Goal: Feedback & Contribution: Contribute content

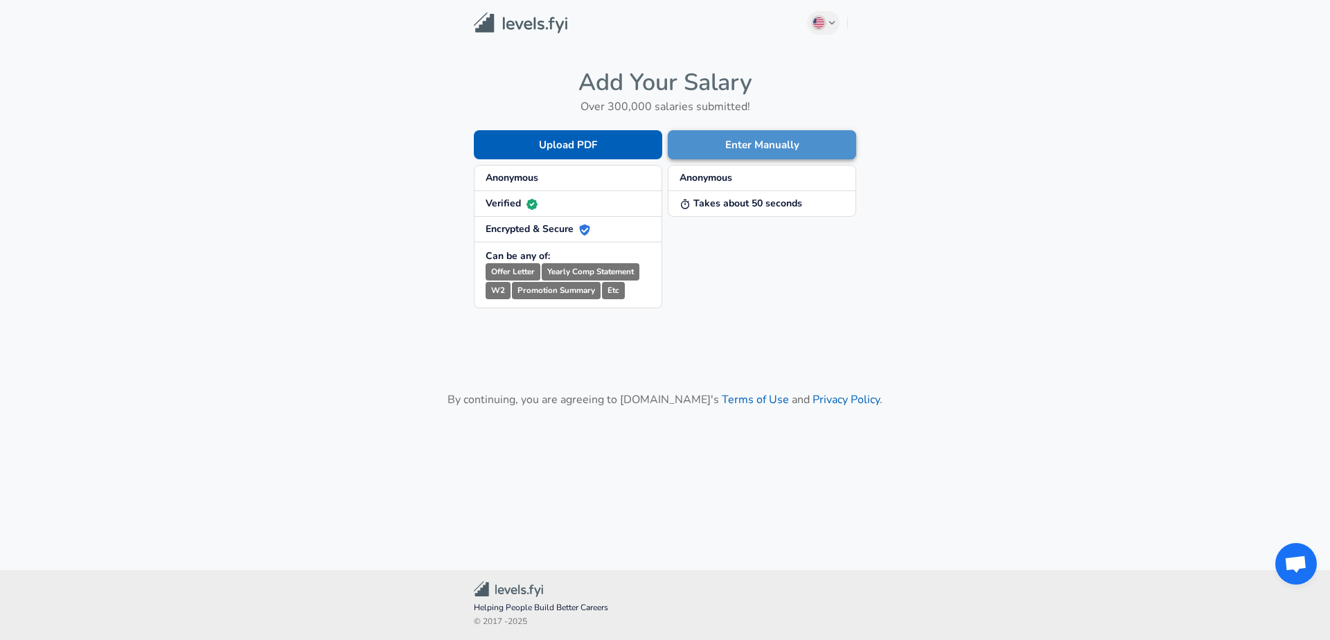
click at [754, 139] on button "Enter Manually" at bounding box center [762, 144] width 188 height 29
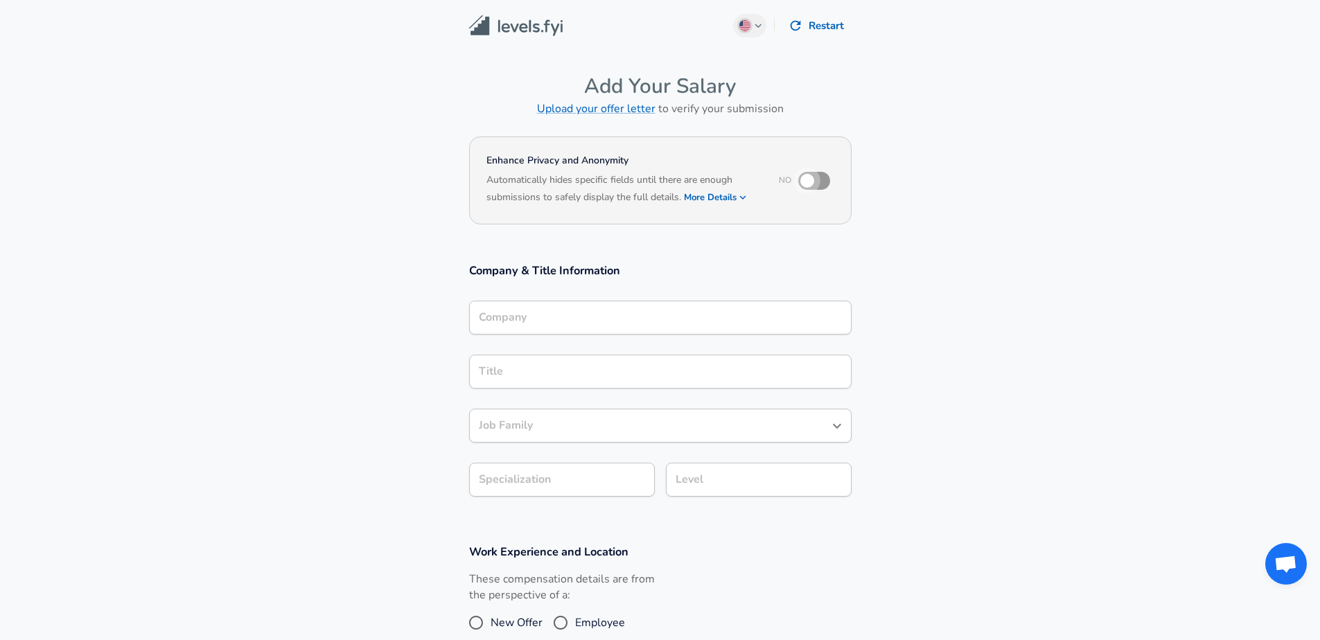
click at [823, 179] on input "checkbox" at bounding box center [807, 181] width 79 height 26
checkbox input "true"
click at [731, 197] on button "More Details" at bounding box center [716, 197] width 64 height 19
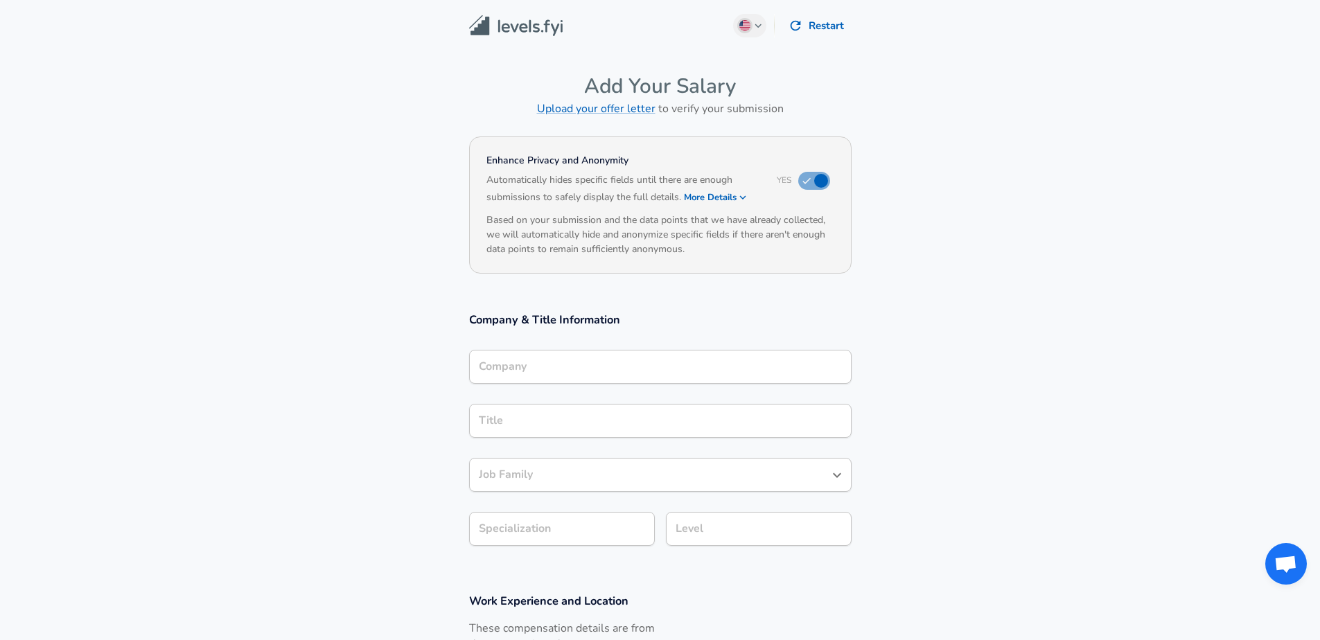
click at [623, 346] on div "Company Company" at bounding box center [660, 366] width 382 height 54
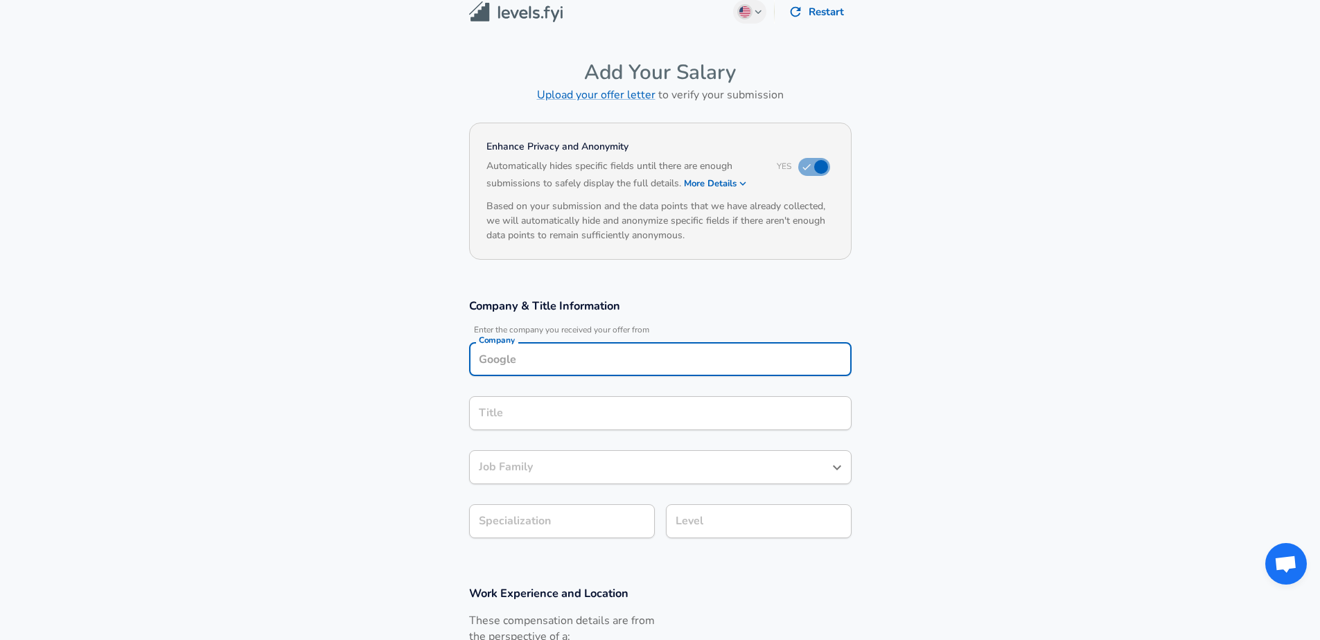
click at [621, 364] on input "Company" at bounding box center [660, 358] width 370 height 21
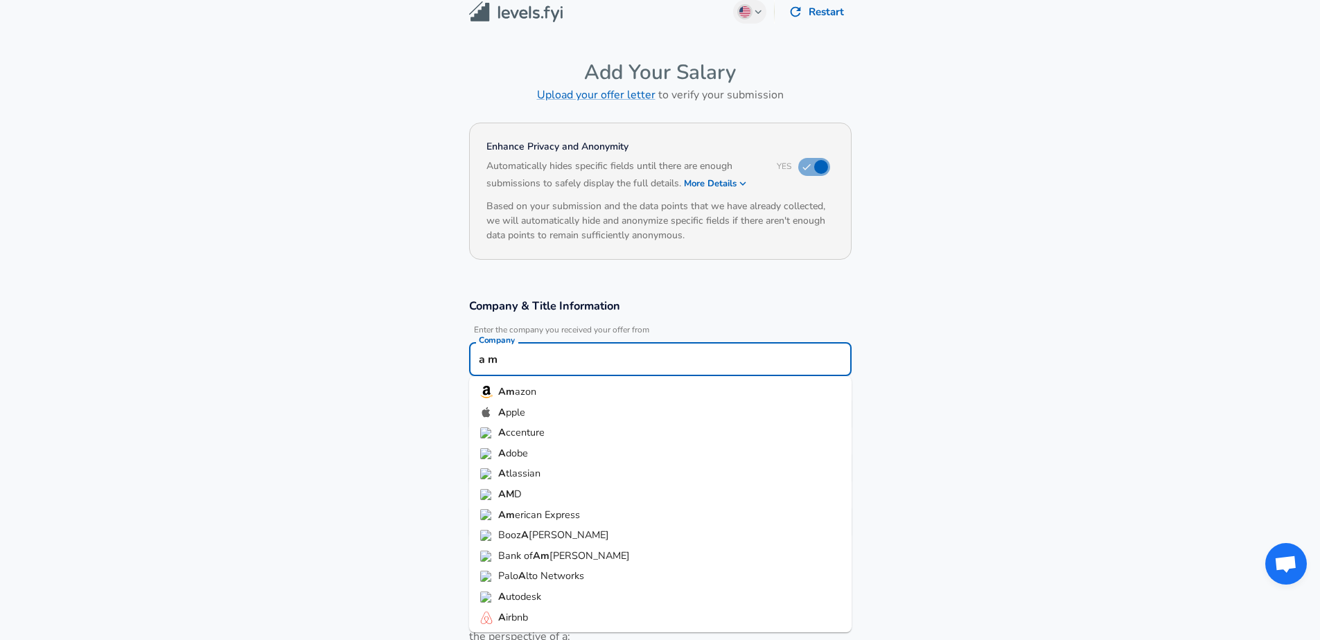
type input "a"
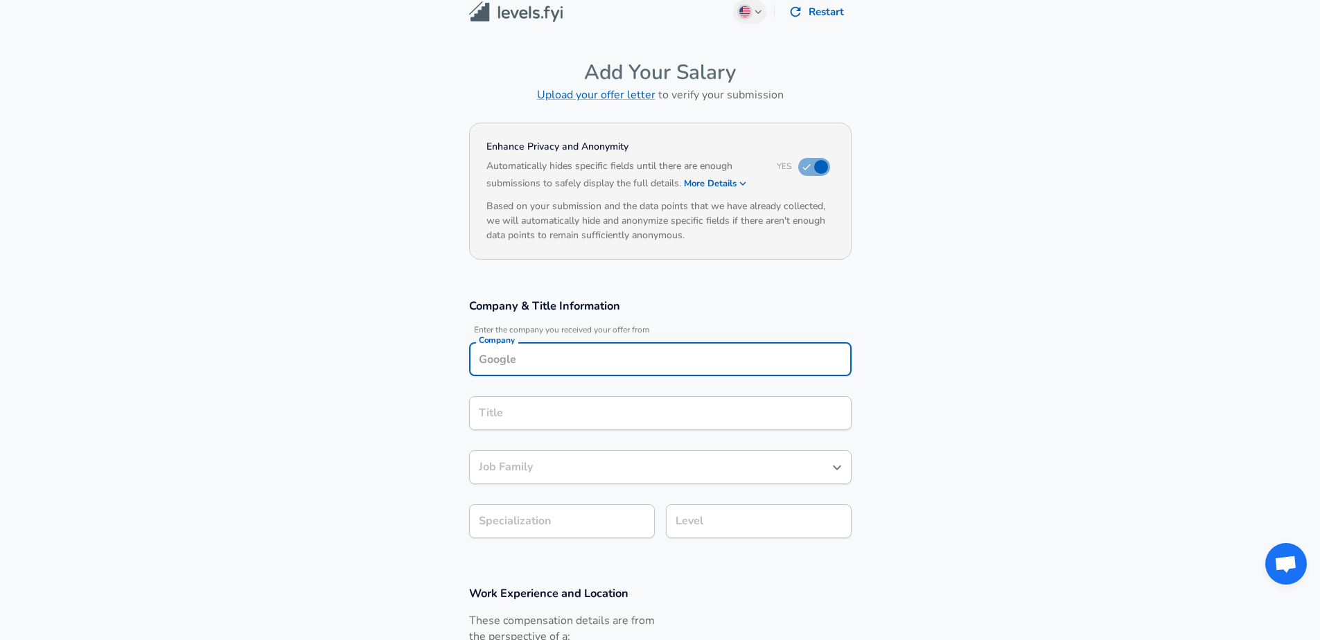
type input "a"
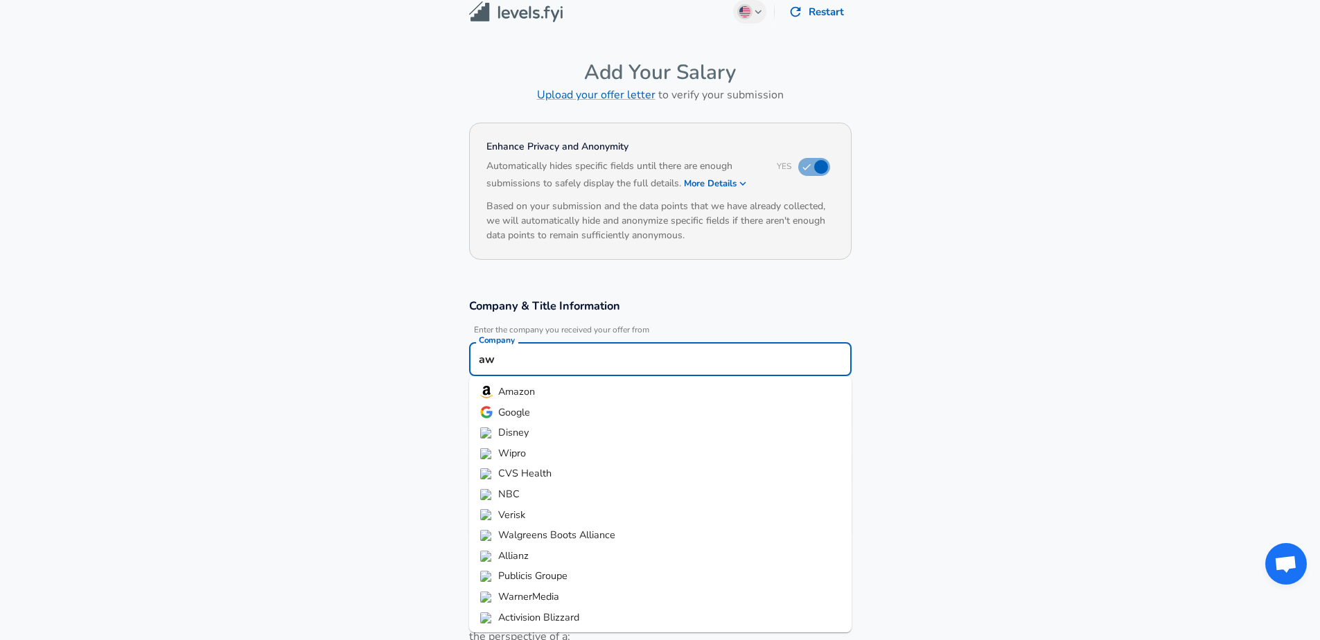
type input "a"
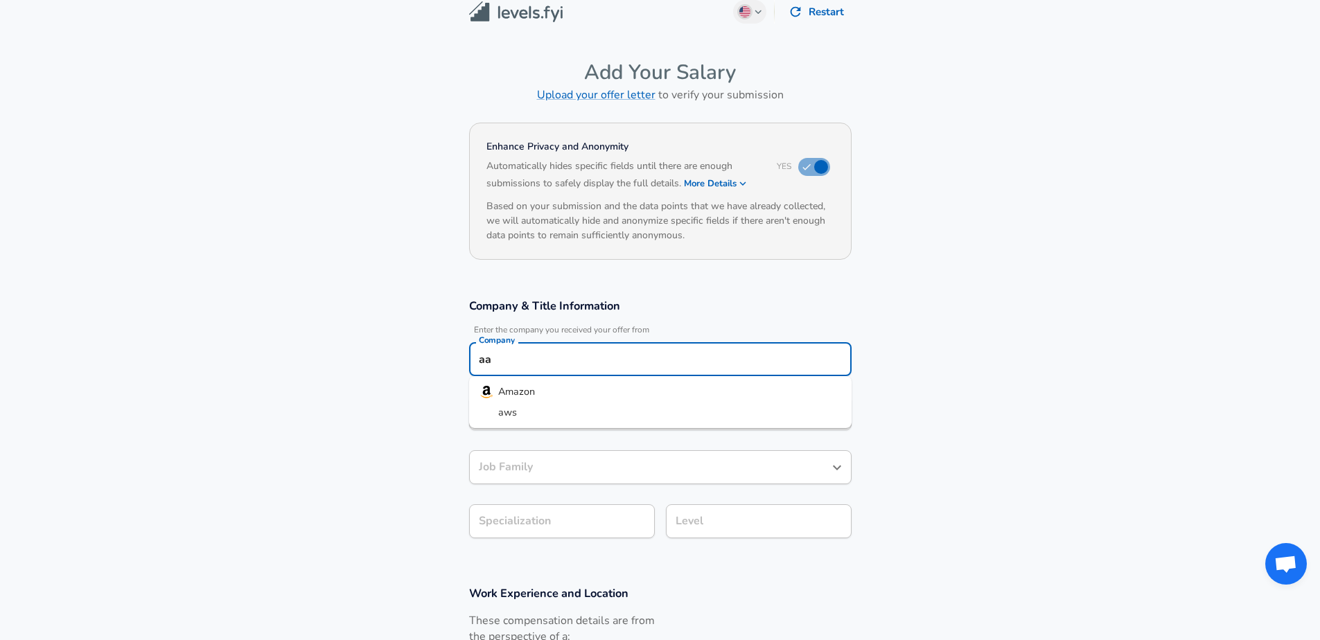
type input "a"
type input "Amazon"
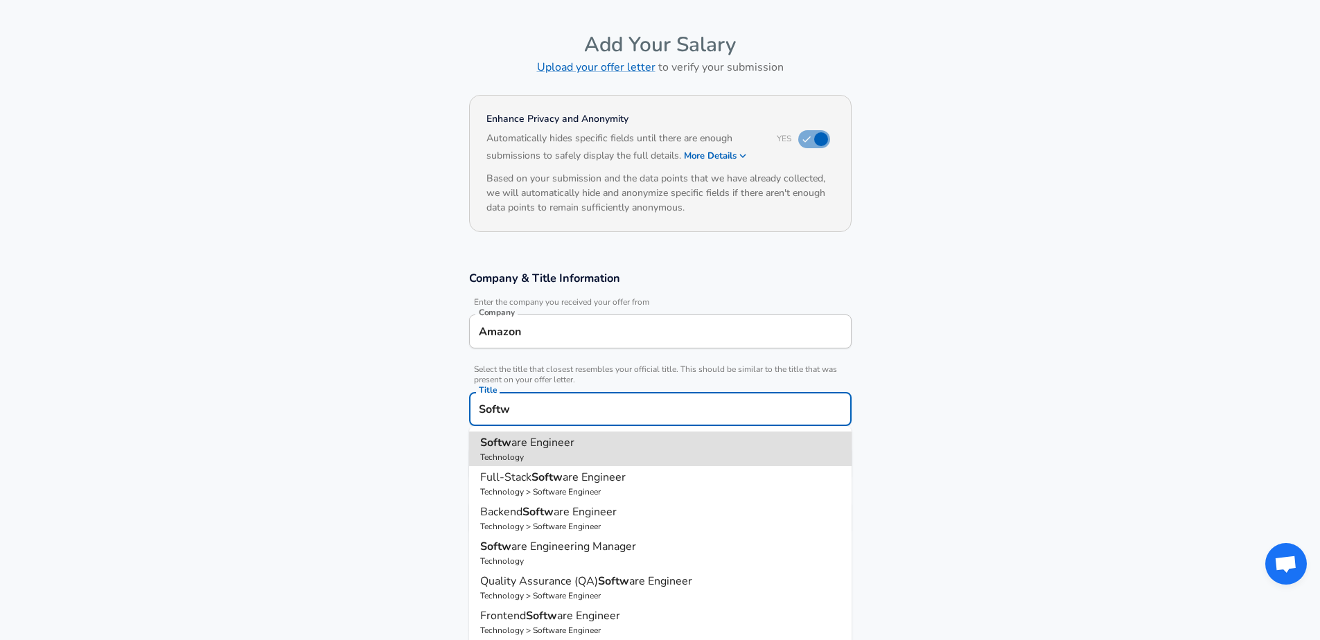
type input "Software Engineer"
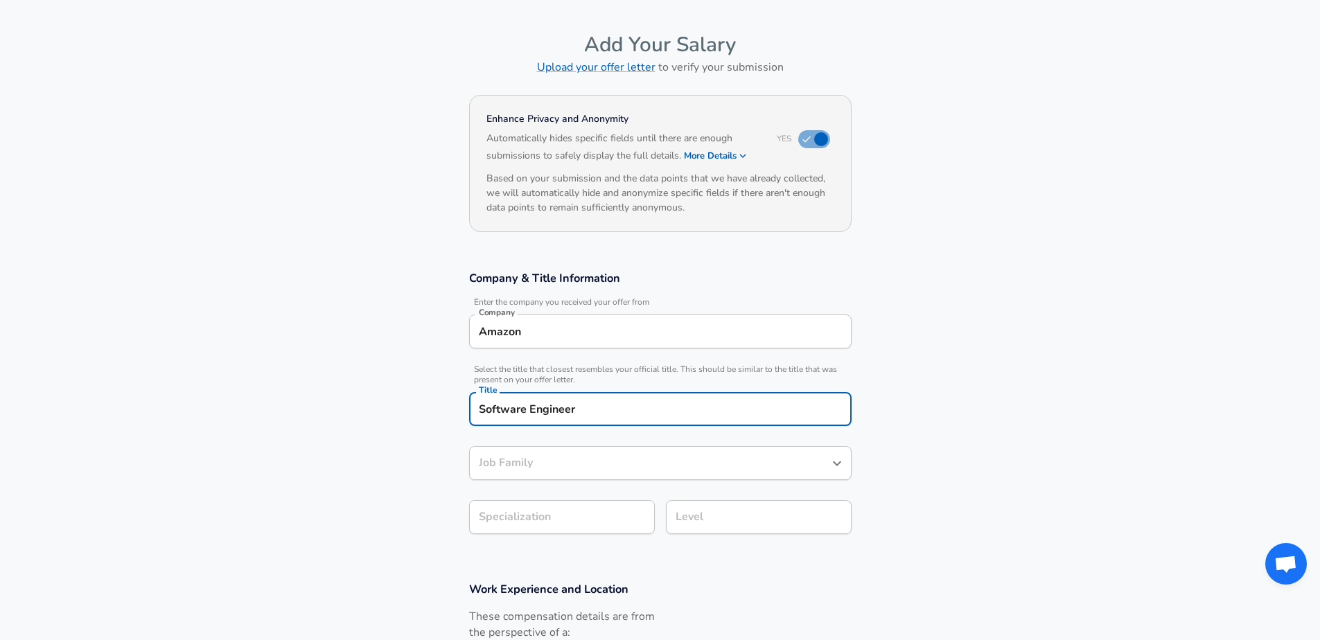
type input "Software Engineer"
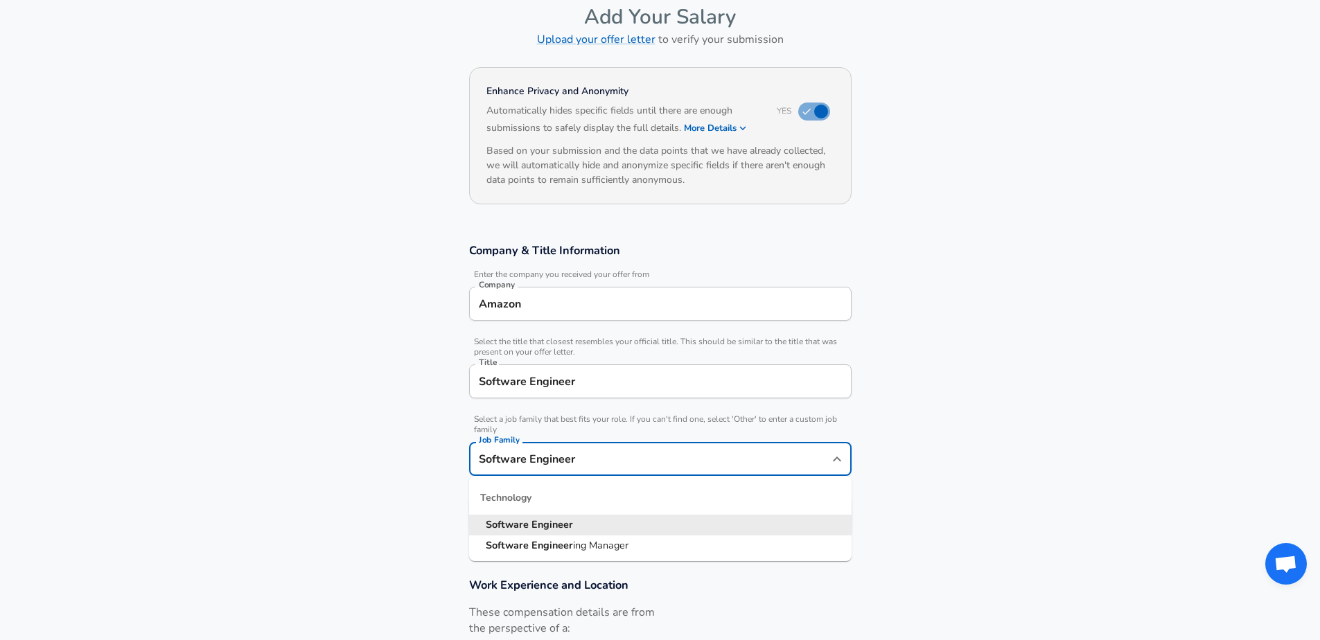
click at [601, 463] on input "Software Engineer" at bounding box center [649, 458] width 349 height 21
click at [453, 449] on div "Company & Title Information Enter the company you received your offer from Comp…" at bounding box center [660, 390] width 416 height 297
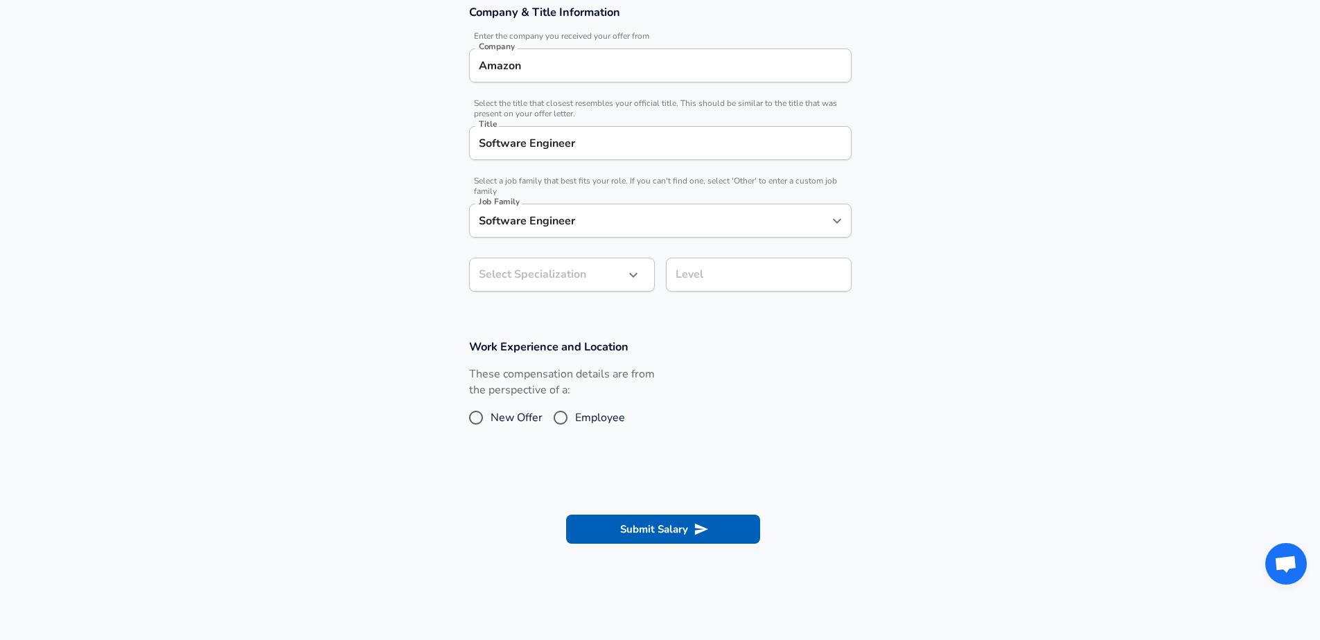
click at [536, 285] on body "English ([GEOGRAPHIC_DATA]) Change Restart Add Your Salary Upload your offer le…" at bounding box center [660, 12] width 1320 height 640
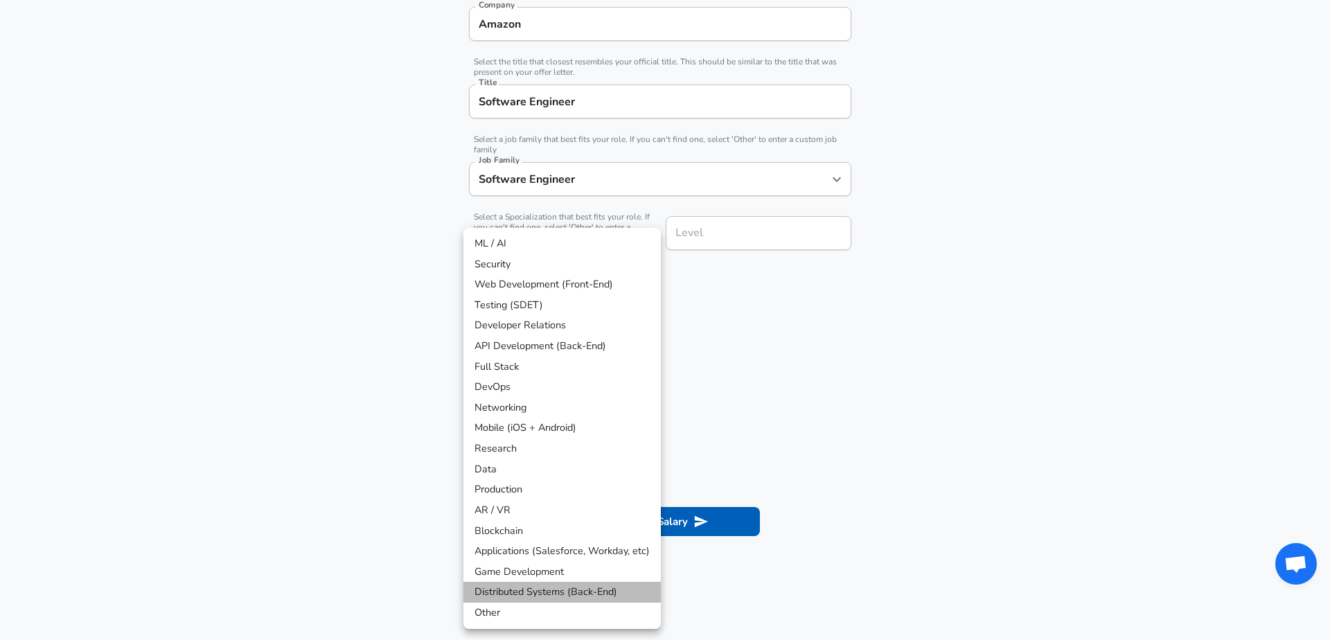
click at [565, 597] on li "Distributed Systems (Back-End)" at bounding box center [561, 592] width 197 height 21
type input "Distributed Systems (Back-End)"
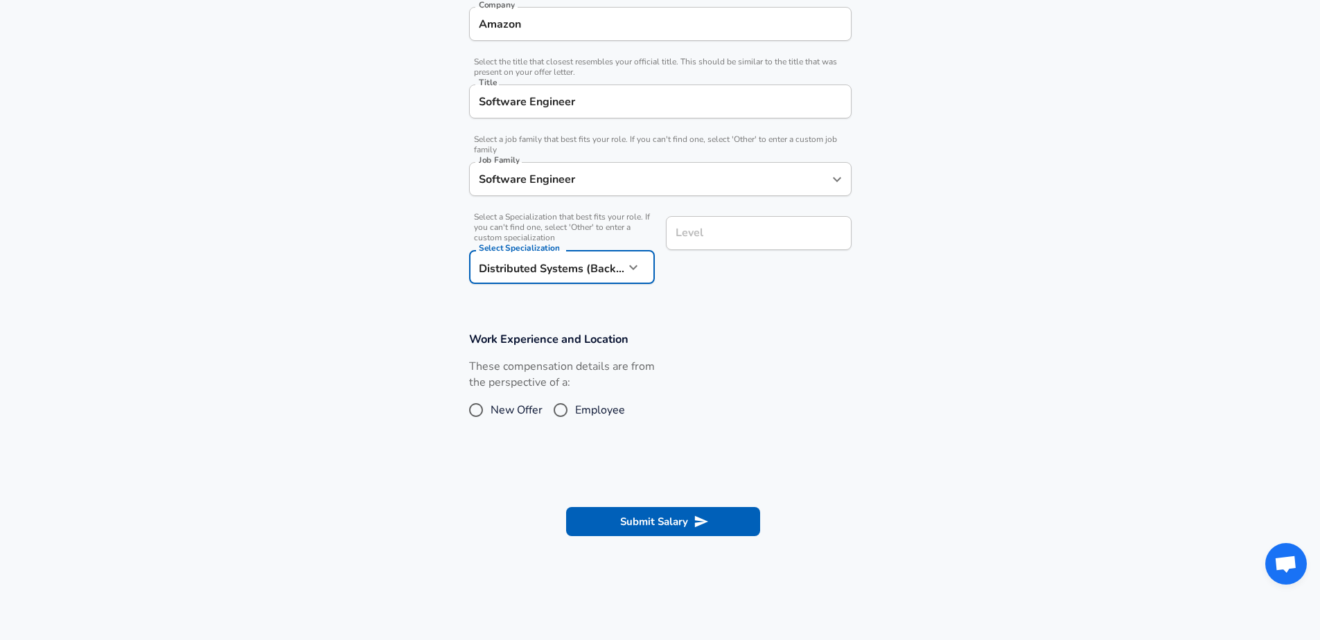
click at [732, 248] on div "Level" at bounding box center [759, 233] width 186 height 34
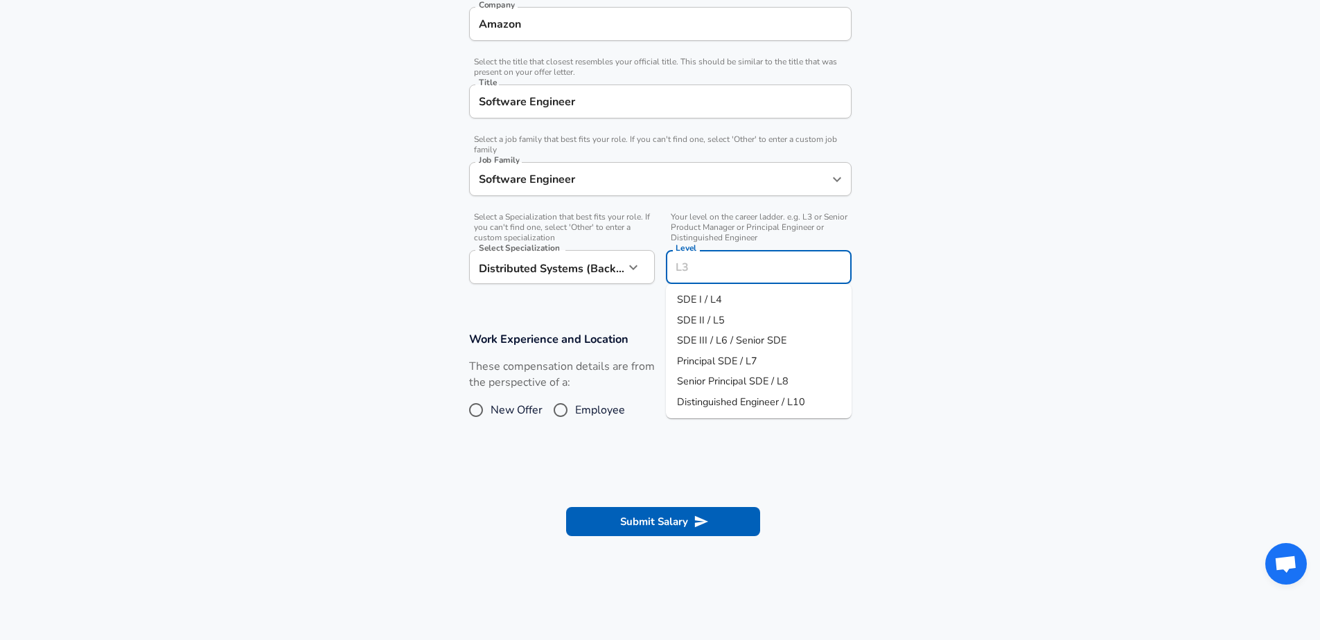
scroll to position [377, 0]
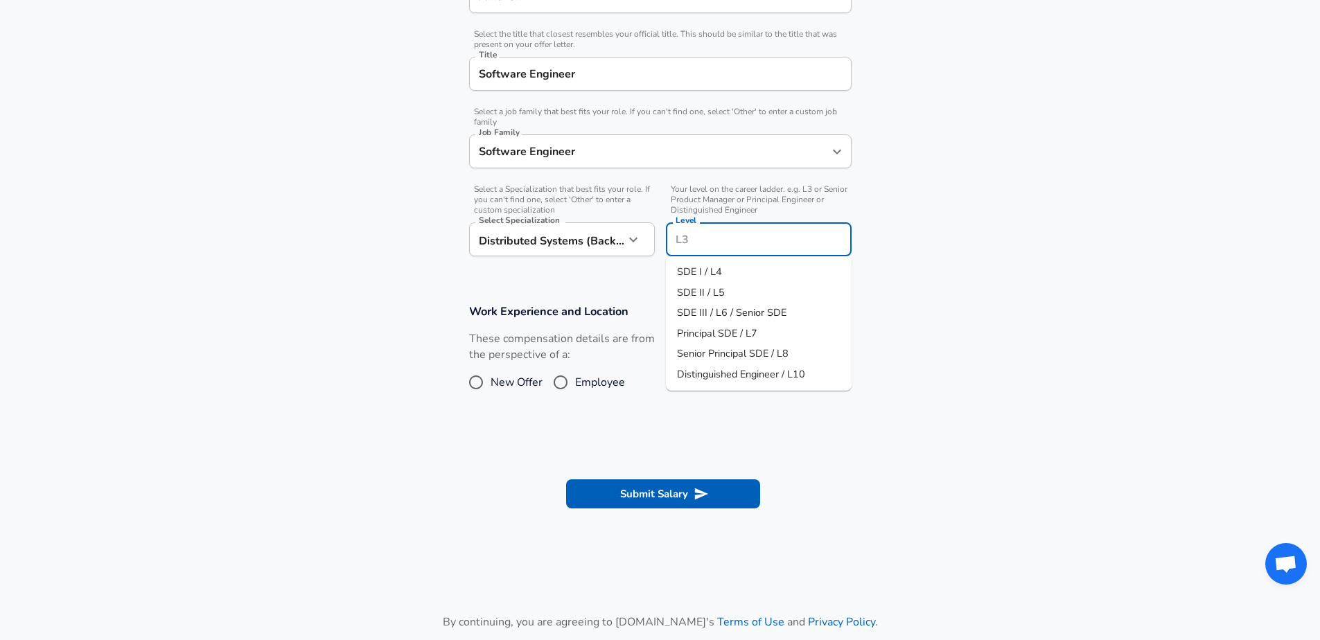
click at [727, 264] on li "SDE I / L4" at bounding box center [759, 272] width 186 height 21
type input "SDE I / L4"
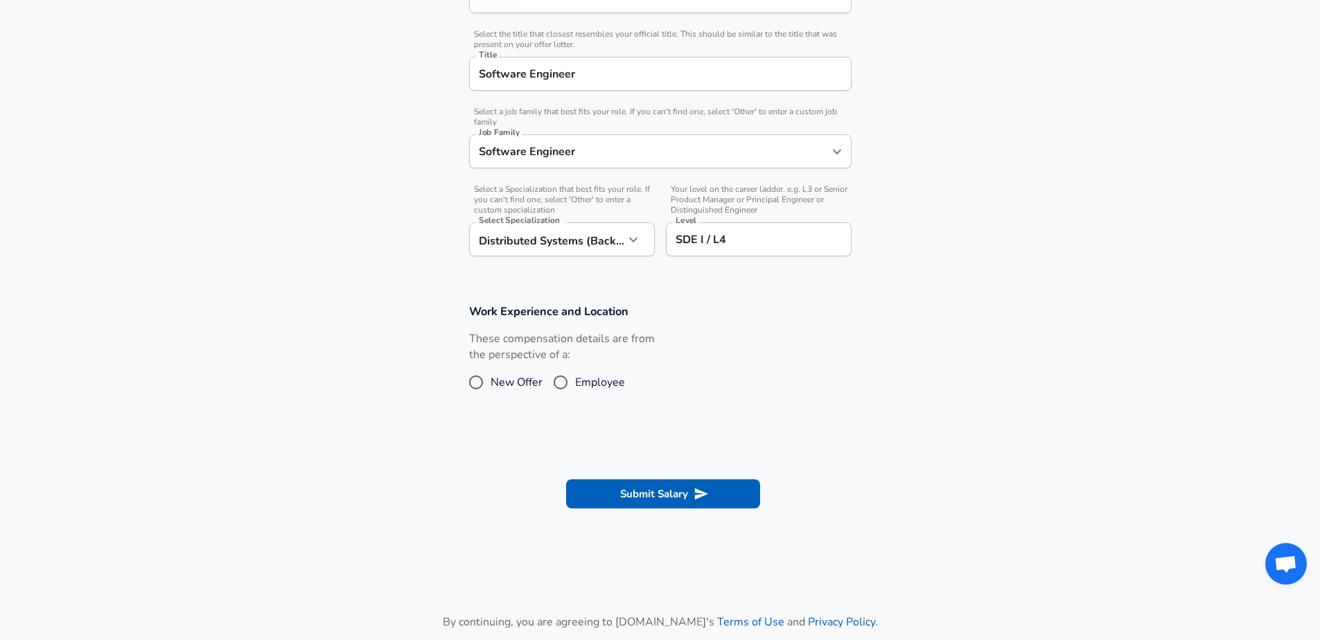
click at [521, 385] on span "New Offer" at bounding box center [516, 382] width 52 height 17
click at [490, 385] on input "New Offer" at bounding box center [475, 382] width 29 height 22
radio input "true"
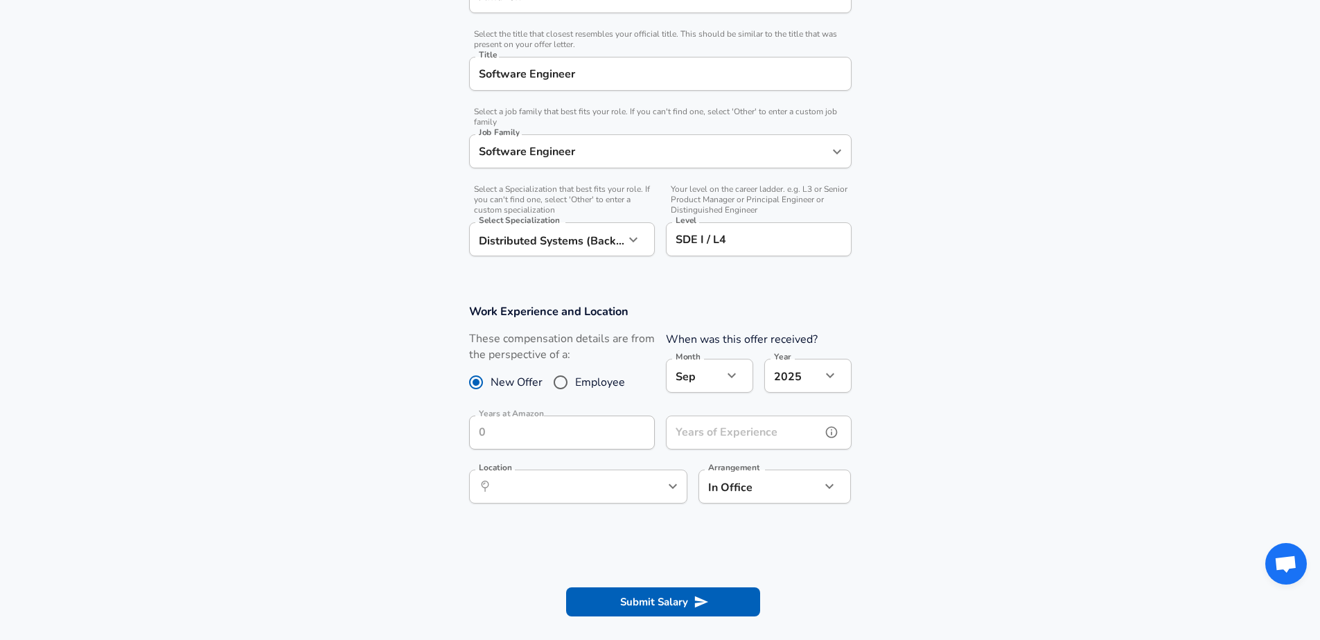
click at [742, 430] on input "Years of Experience" at bounding box center [743, 433] width 155 height 34
type input "0"
click at [575, 499] on div "​ Location" at bounding box center [578, 487] width 218 height 34
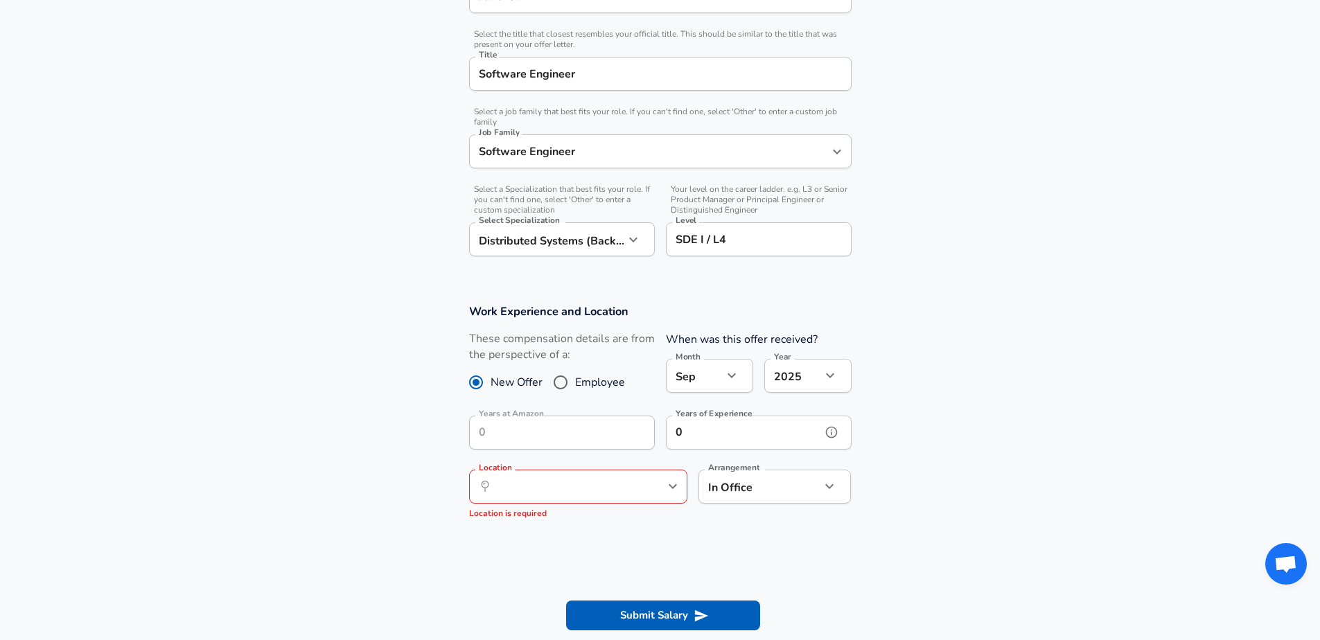
click at [713, 442] on input "0" at bounding box center [743, 433] width 155 height 34
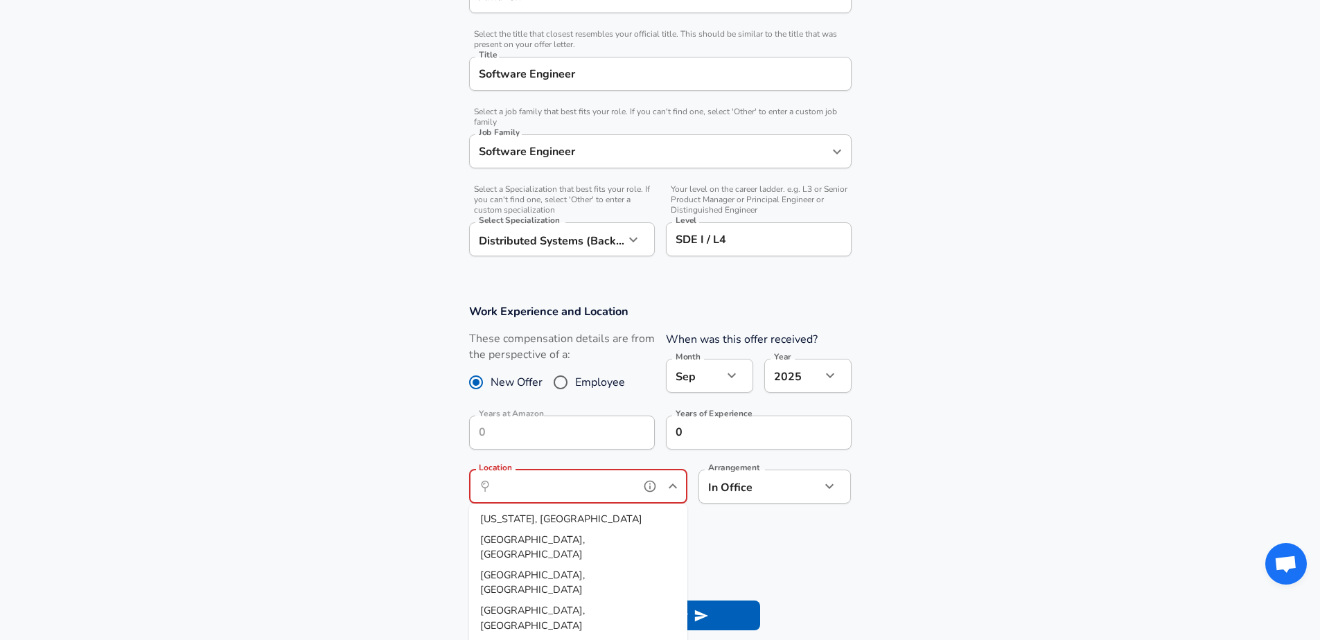
click at [601, 488] on input "Location" at bounding box center [563, 486] width 142 height 21
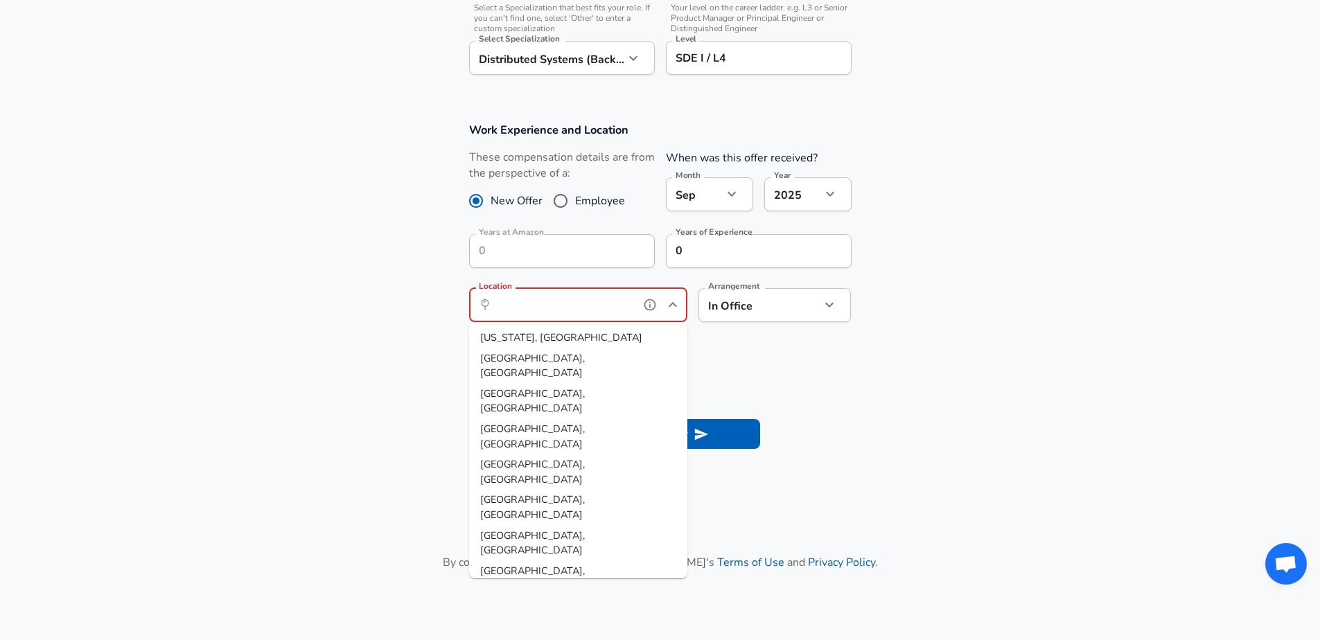
scroll to position [559, 0]
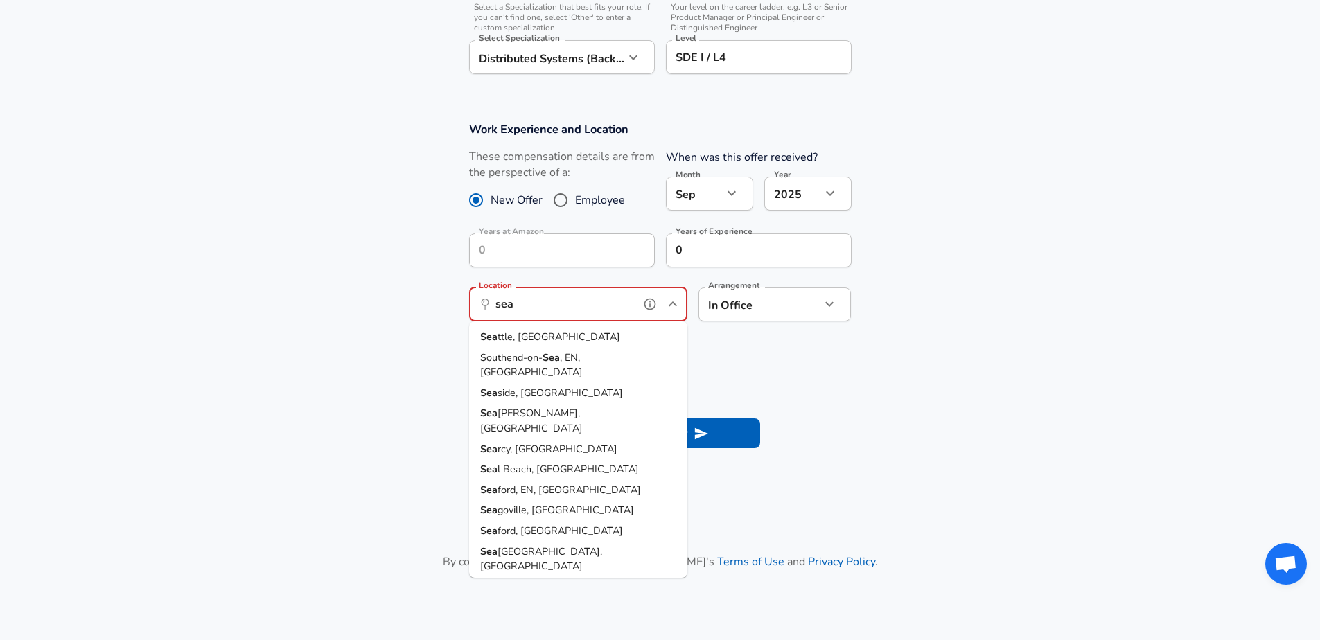
click at [549, 338] on li "Sea ttle, [GEOGRAPHIC_DATA]" at bounding box center [578, 337] width 218 height 21
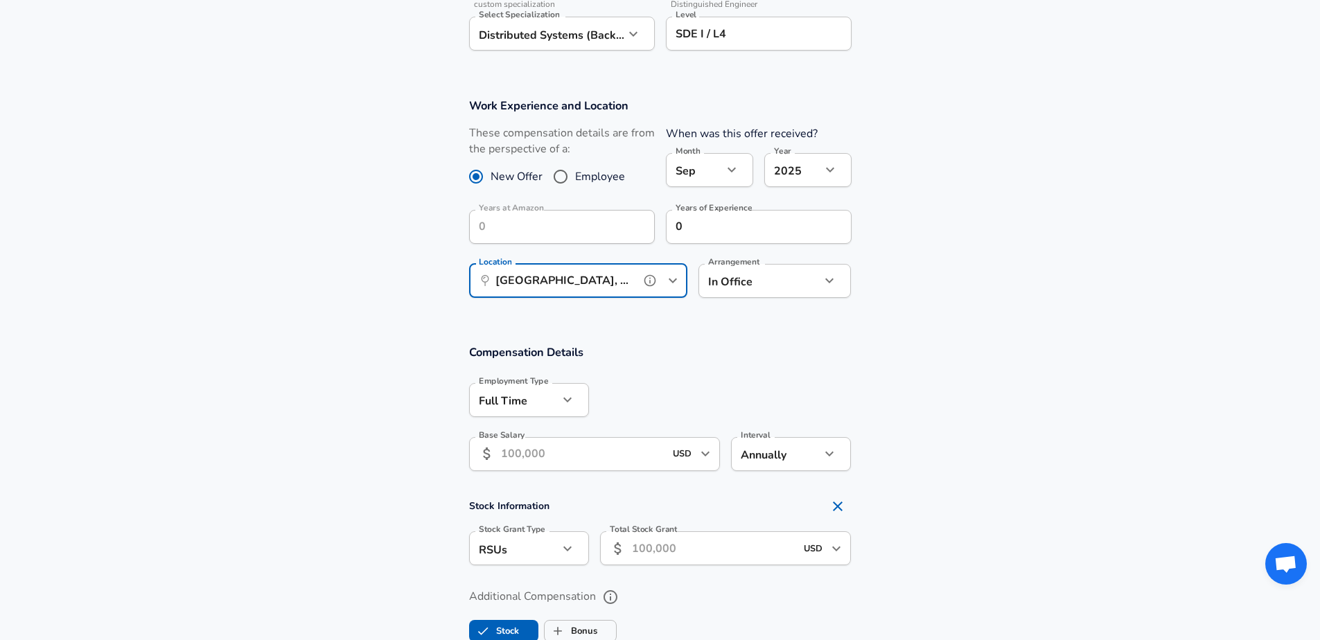
scroll to position [614, 0]
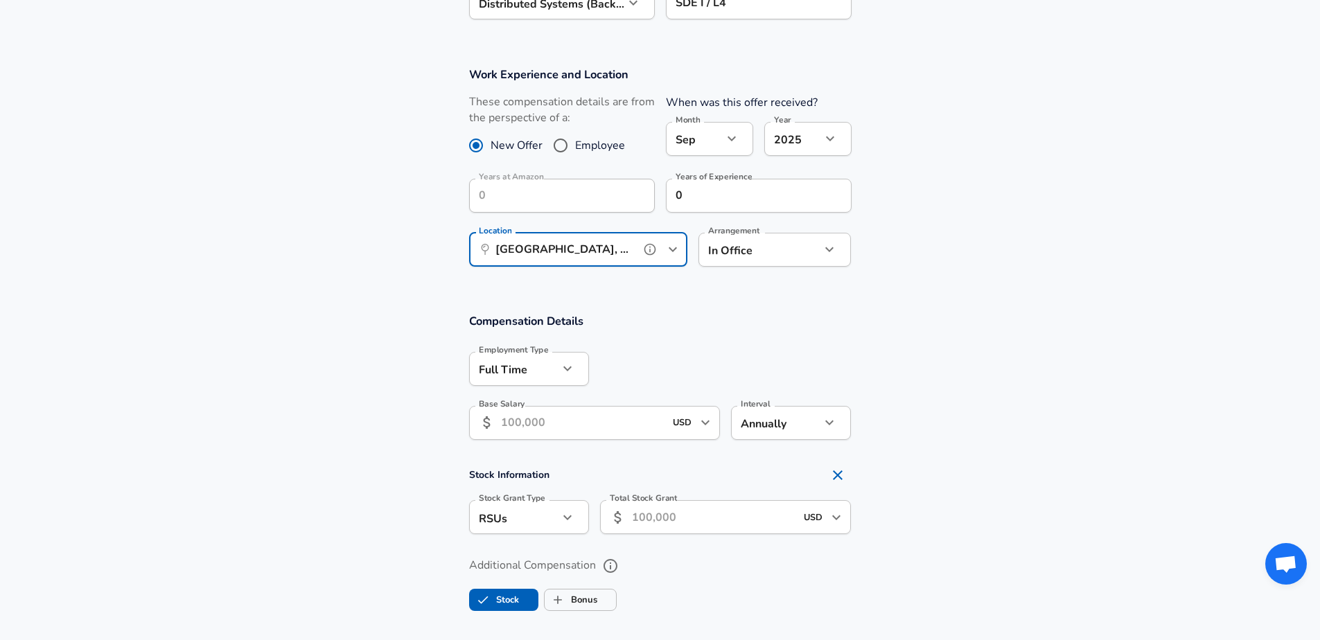
type input "[GEOGRAPHIC_DATA], [GEOGRAPHIC_DATA]"
click at [595, 428] on input "Base Salary" at bounding box center [583, 423] width 164 height 34
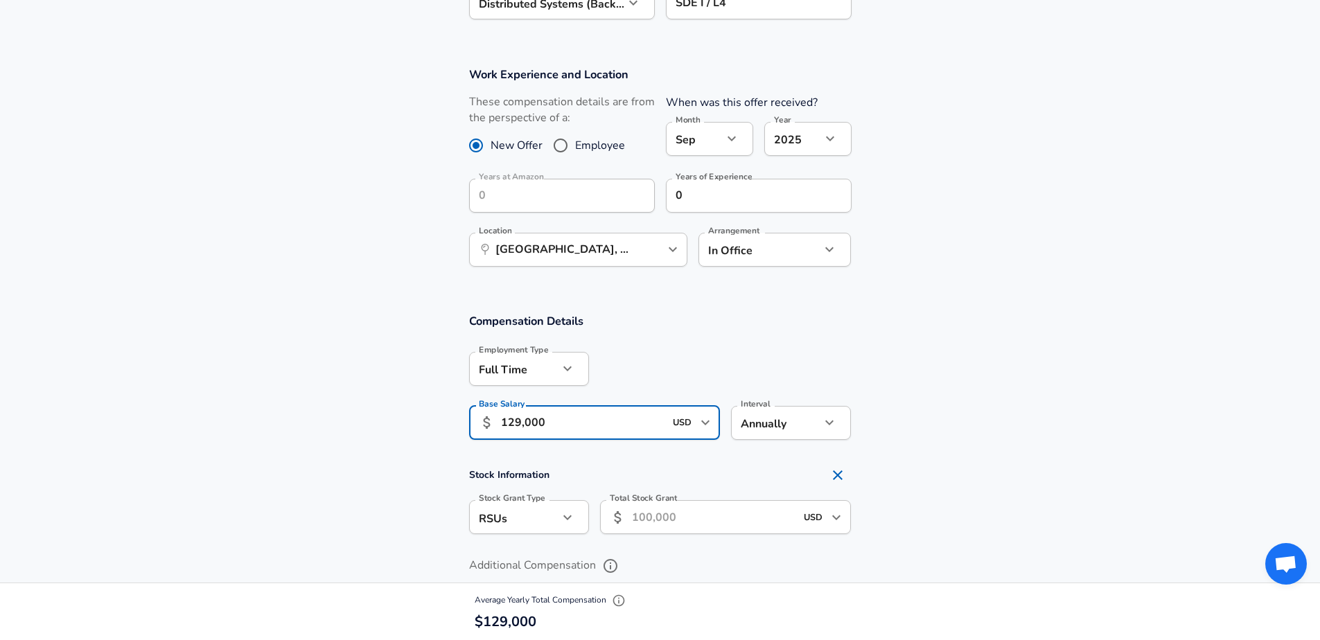
drag, startPoint x: 718, startPoint y: 428, endPoint x: 777, endPoint y: 427, distance: 58.9
click at [739, 428] on div "Employment Type [DEMOGRAPHIC_DATA] full_time Employment Type Base Salary ​ 129,…" at bounding box center [654, 395] width 393 height 108
type input "129,000"
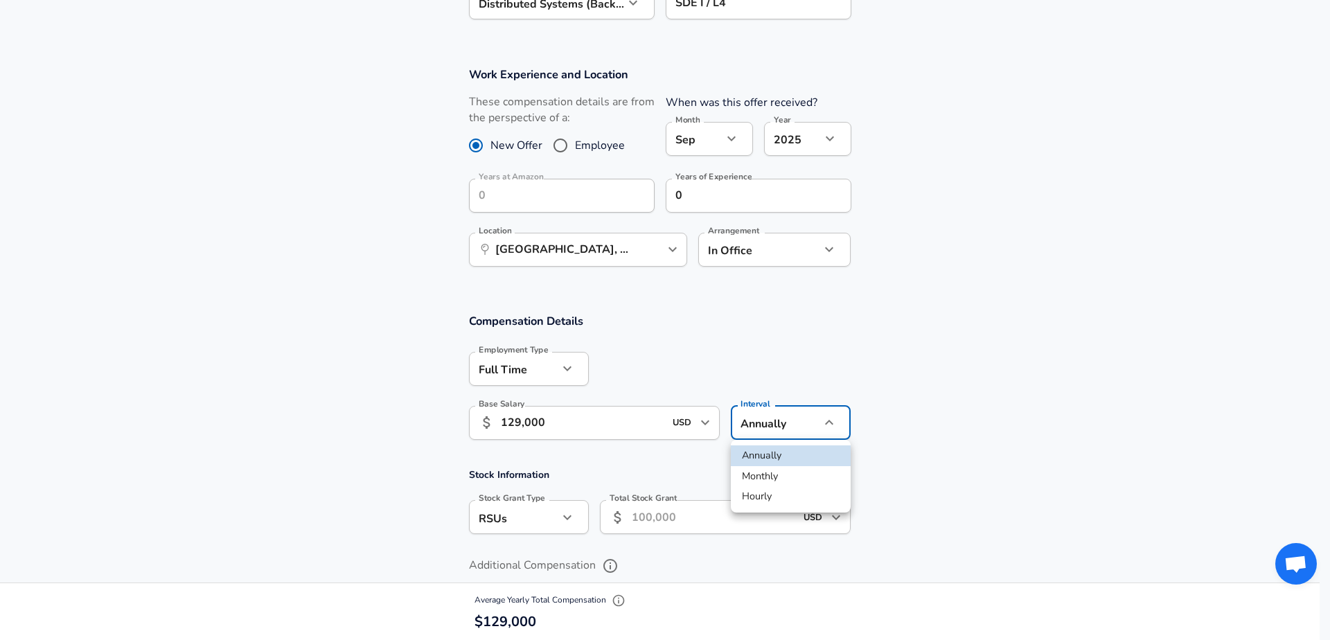
click at [933, 422] on div at bounding box center [665, 320] width 1330 height 640
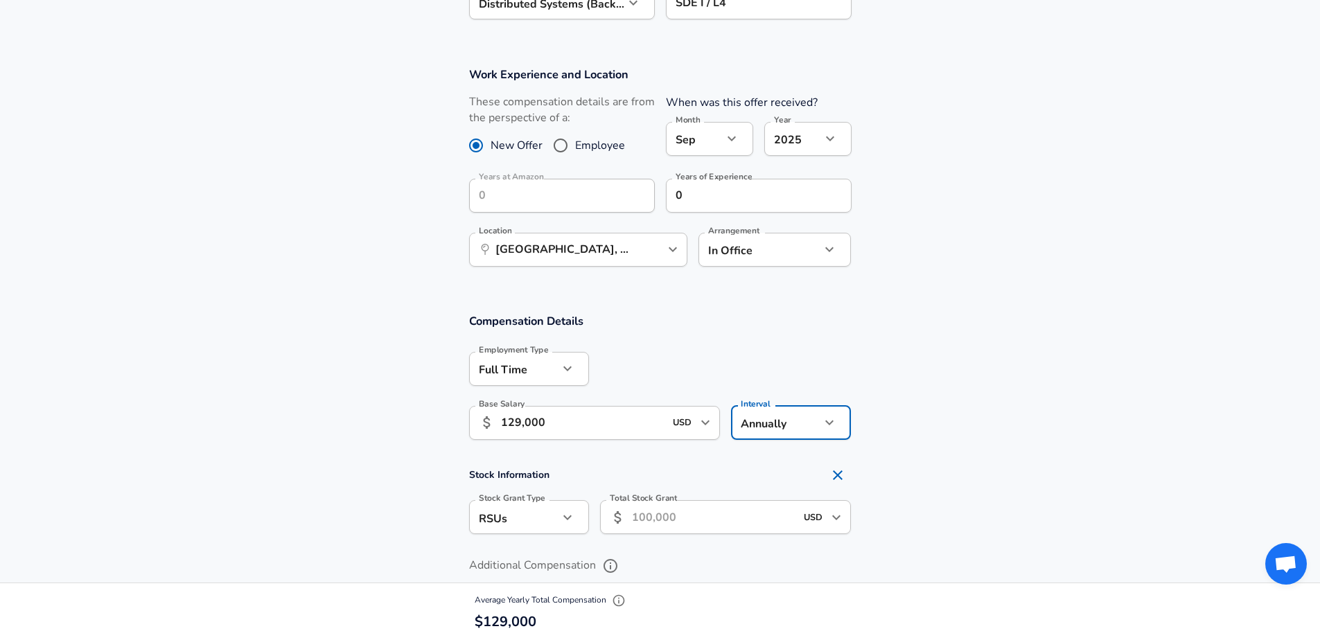
scroll to position [870, 0]
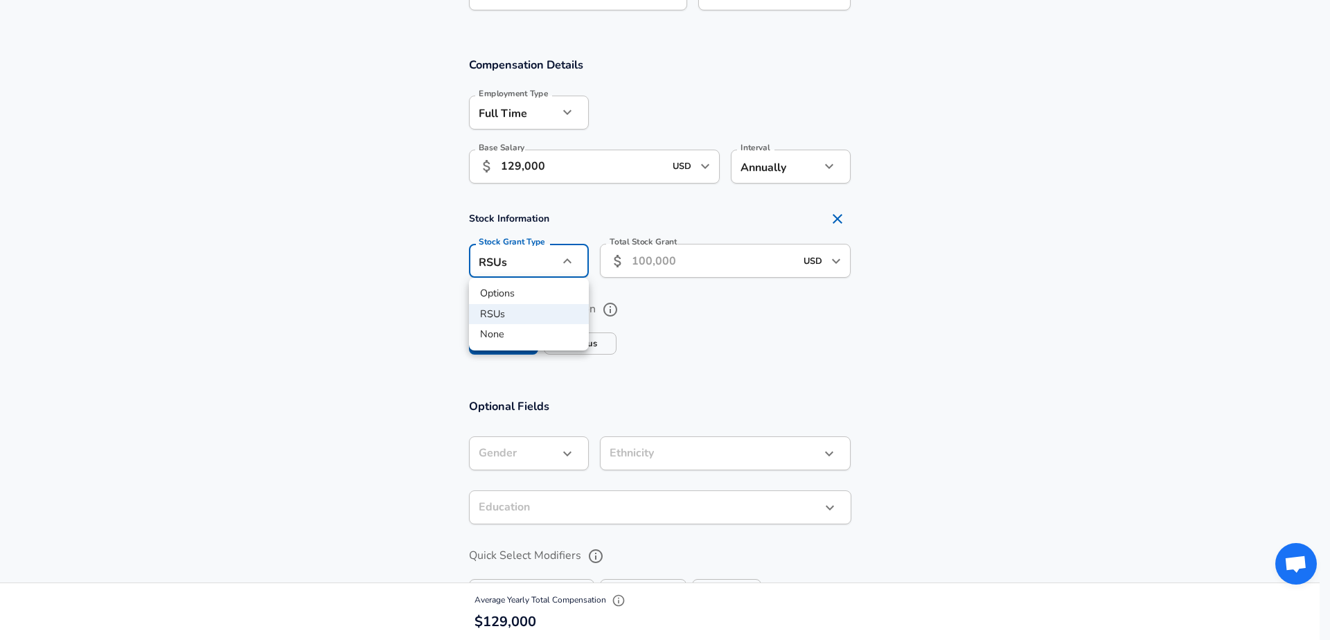
click at [538, 260] on div at bounding box center [665, 320] width 1330 height 640
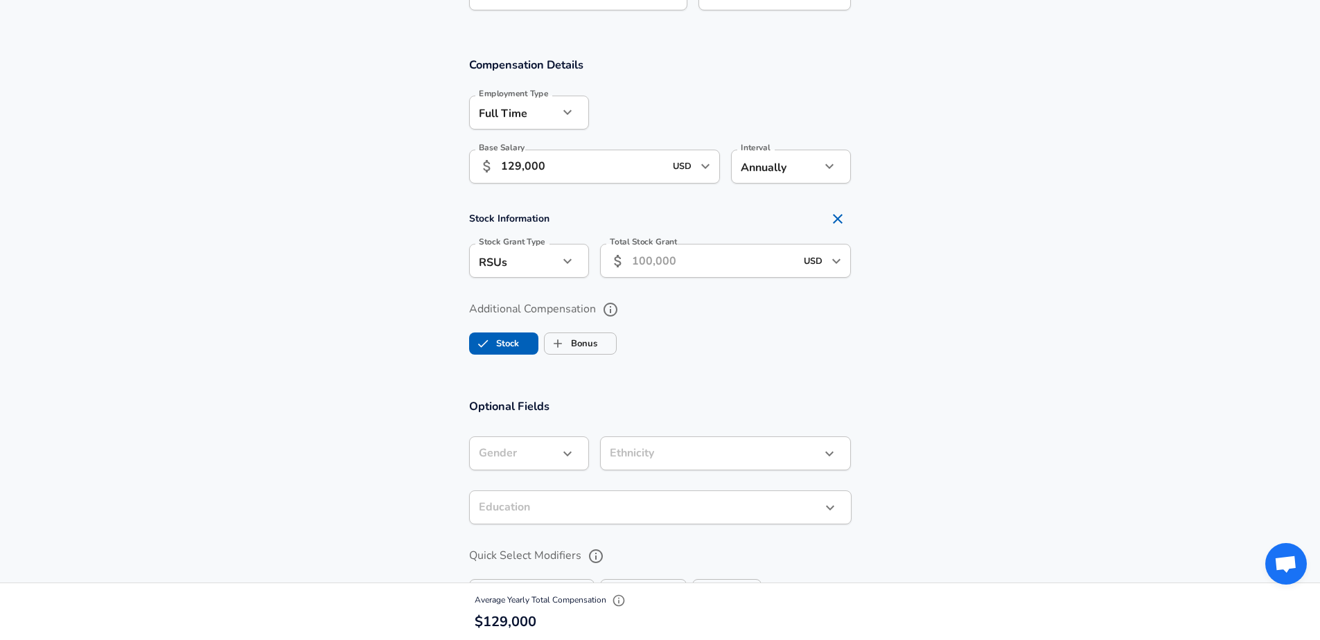
click at [718, 272] on input "Total Stock Grant" at bounding box center [714, 261] width 164 height 34
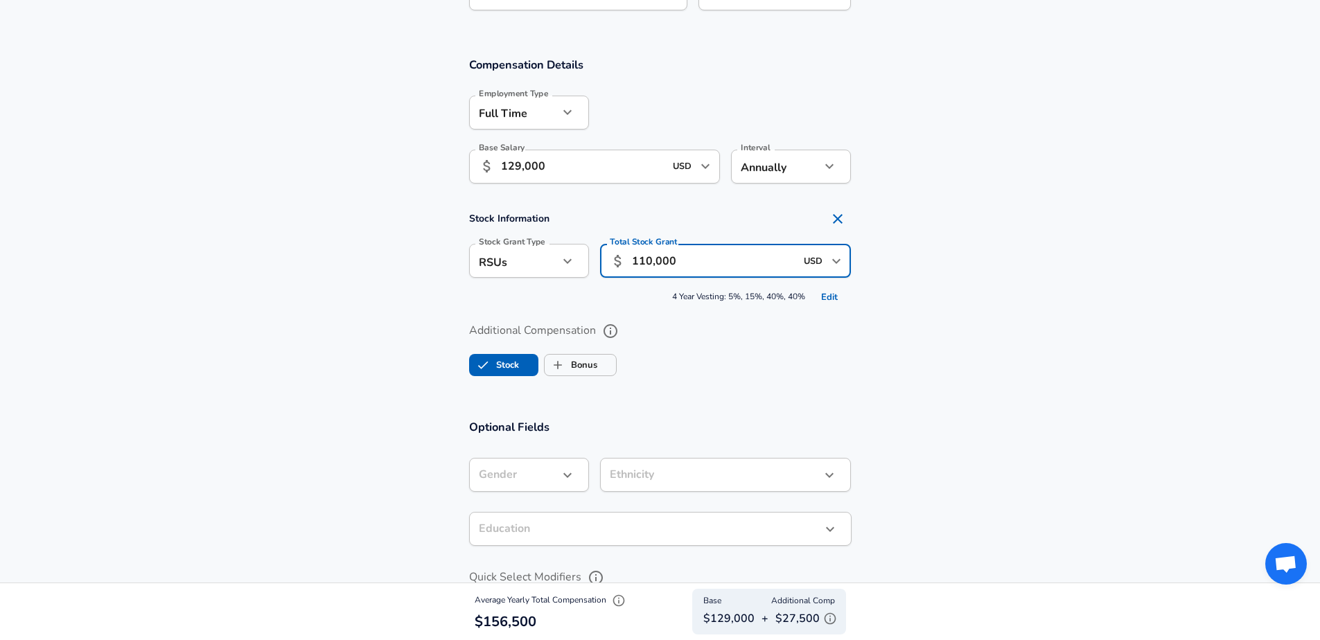
type input "110,000"
click at [813, 367] on ul "Stock Bonus" at bounding box center [660, 362] width 382 height 28
click at [601, 373] on span "Bonus" at bounding box center [580, 365] width 71 height 26
checkbox input "true"
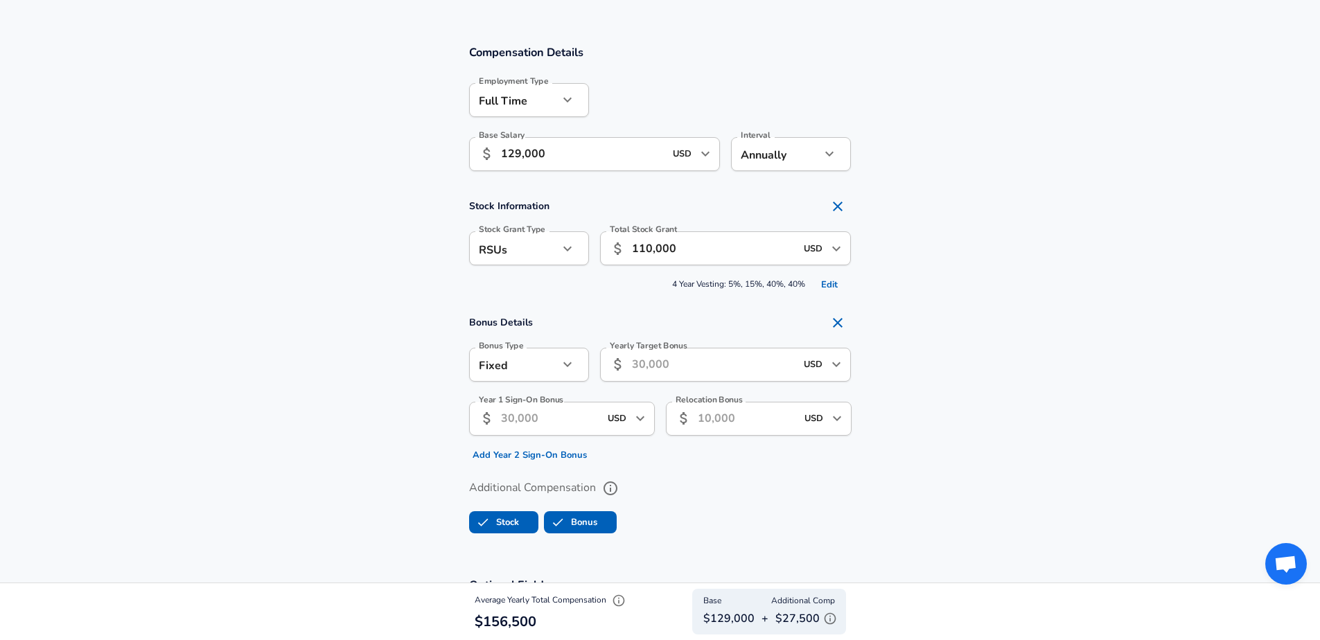
scroll to position [908, 0]
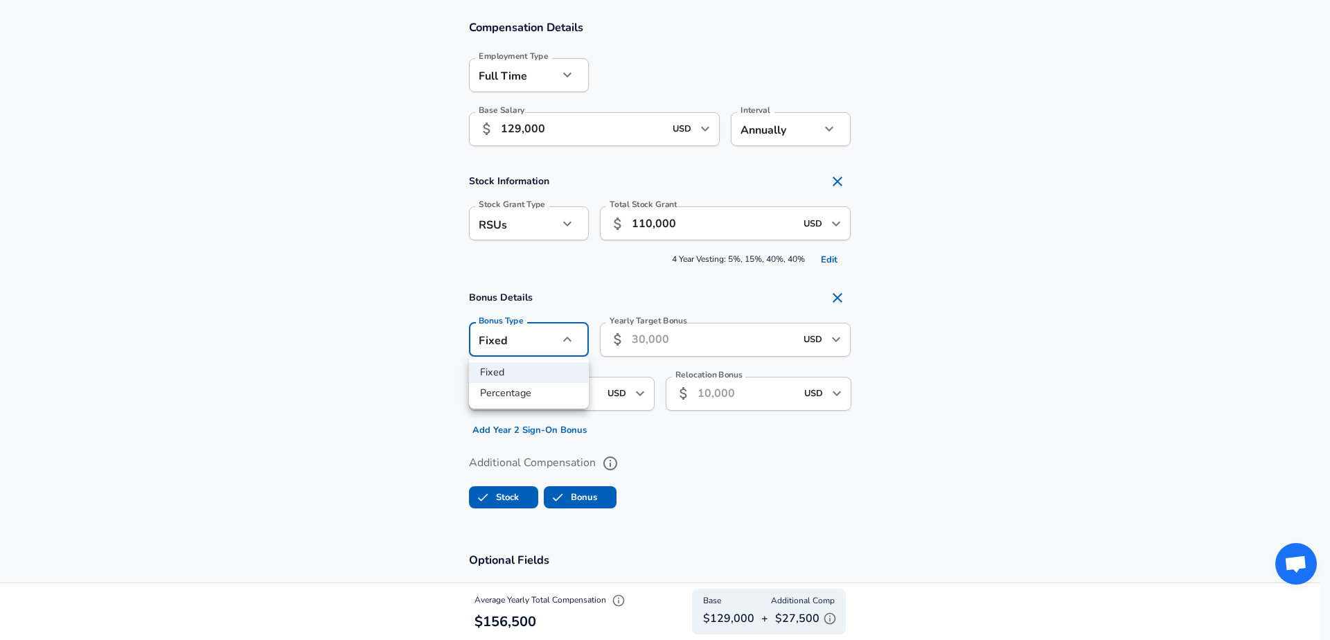
click at [530, 367] on li "Fixed" at bounding box center [529, 372] width 120 height 21
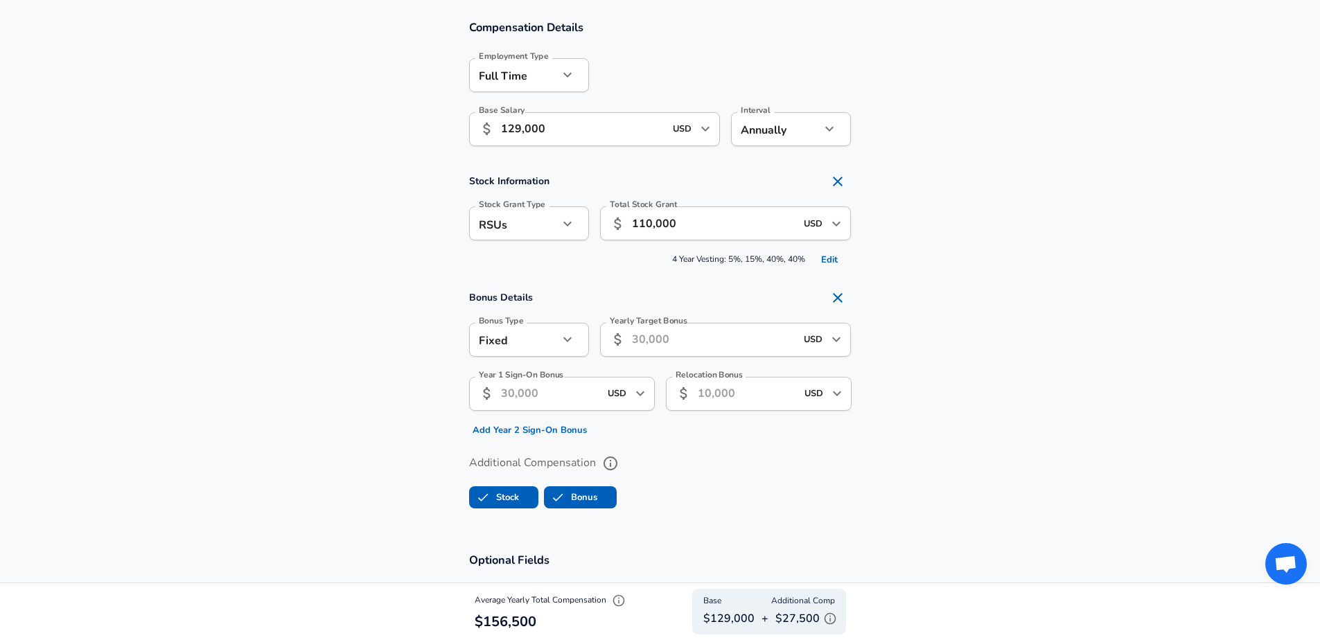
click at [677, 348] on input "Yearly Target Bonus" at bounding box center [714, 340] width 164 height 34
type input "4"
type input "40,000"
click at [536, 371] on label "Year 1 Sign-On Bonus" at bounding box center [521, 375] width 85 height 8
click at [536, 377] on input "Year 1 Sign-On Bonus" at bounding box center [550, 394] width 98 height 34
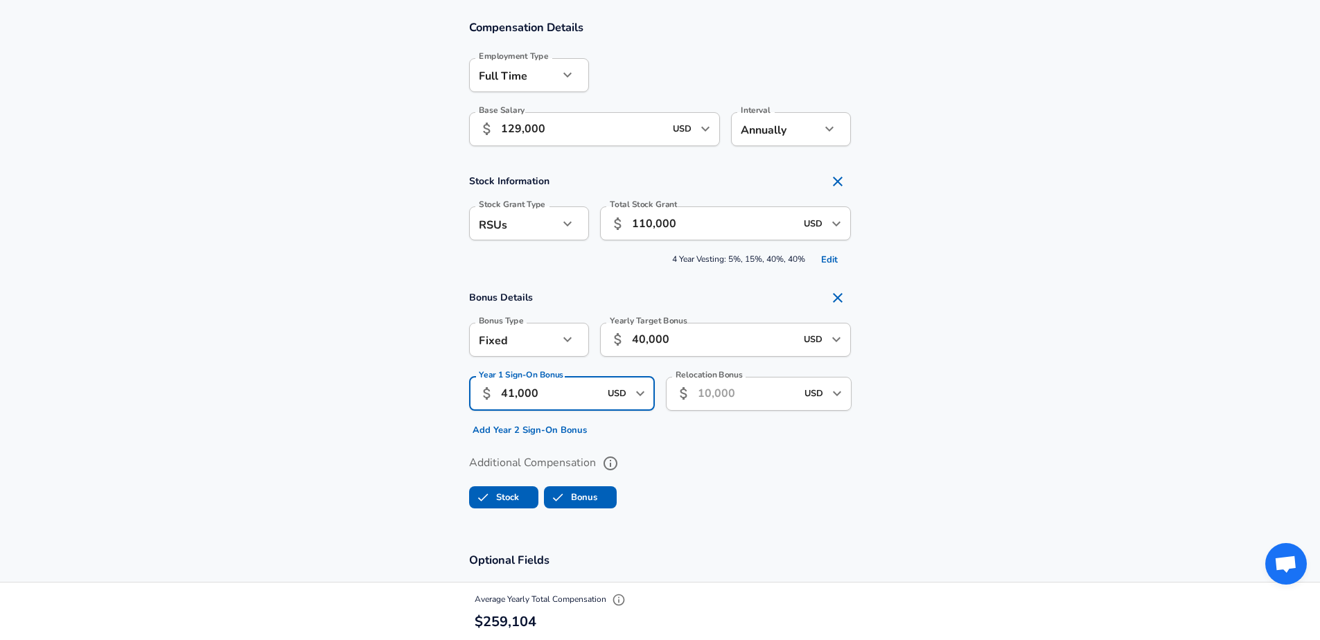
type input "41,000"
click at [699, 340] on input "40,000" at bounding box center [714, 340] width 164 height 34
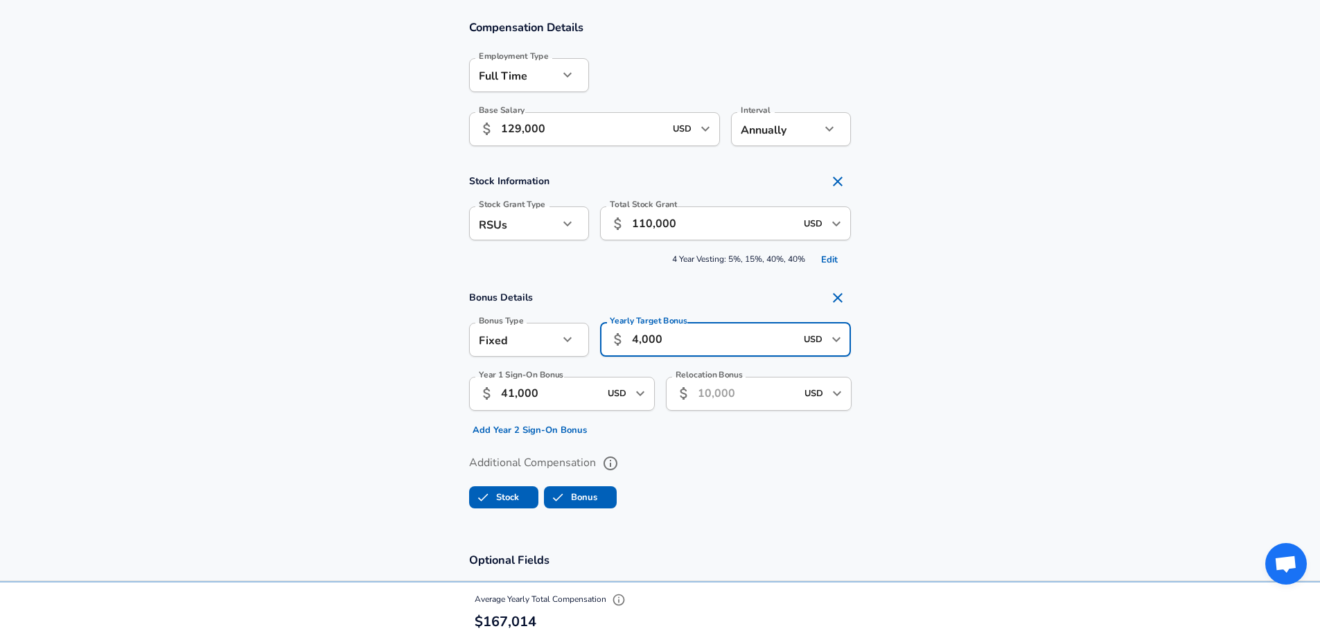
type input "40,000"
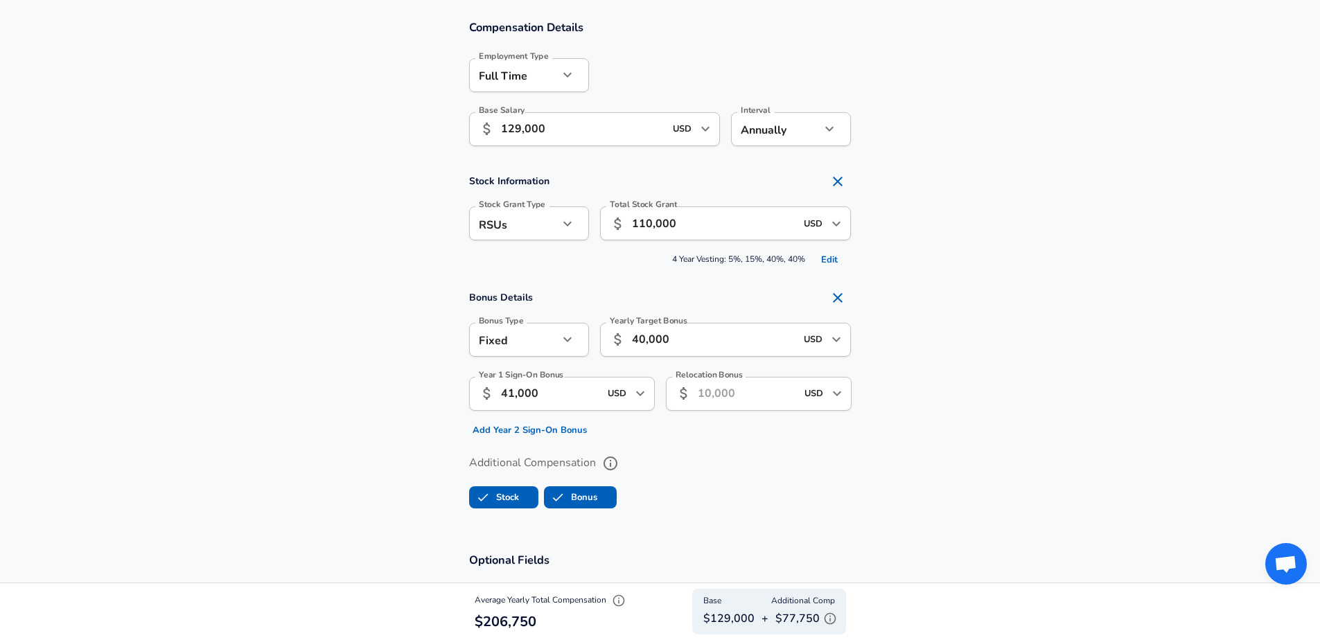
click at [543, 417] on div "Year 1 Sign-On Bonus ​ 41,000 USD ​ Year 1 Sign-On Bonus Add Year 2 Sign-On Bon…" at bounding box center [556, 404] width 197 height 76
click at [543, 433] on button "Add Year 2 Sign-On Bonus" at bounding box center [529, 430] width 121 height 21
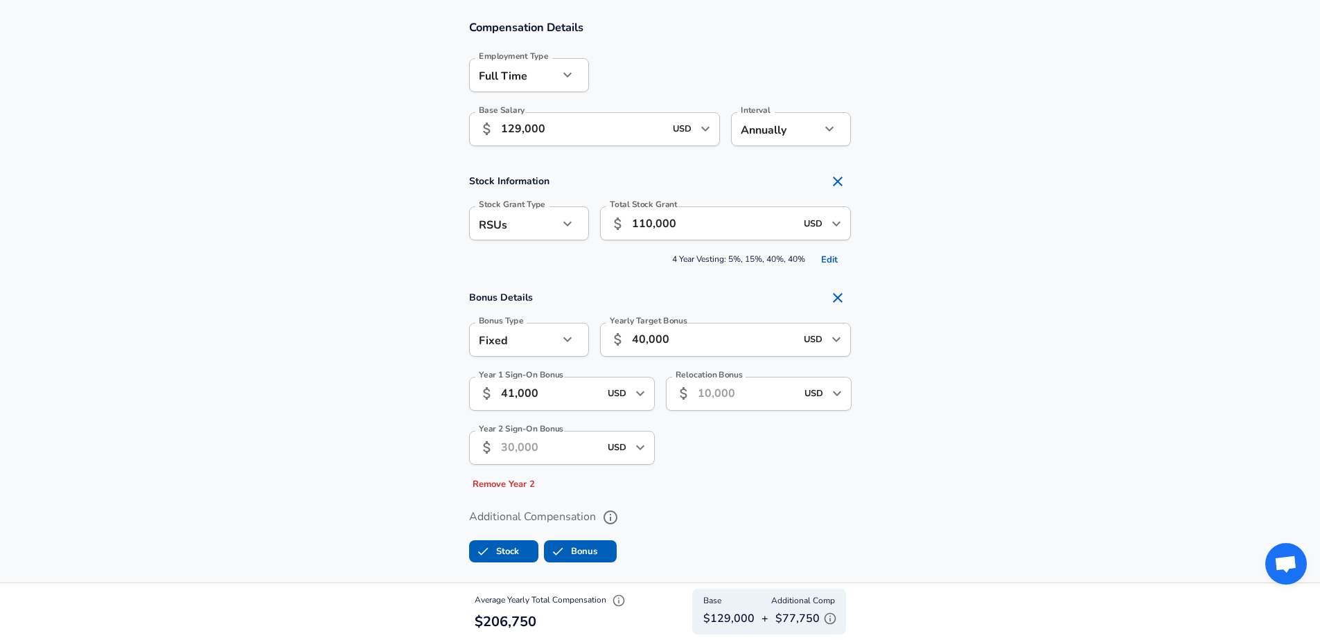
scroll to position [910, 0]
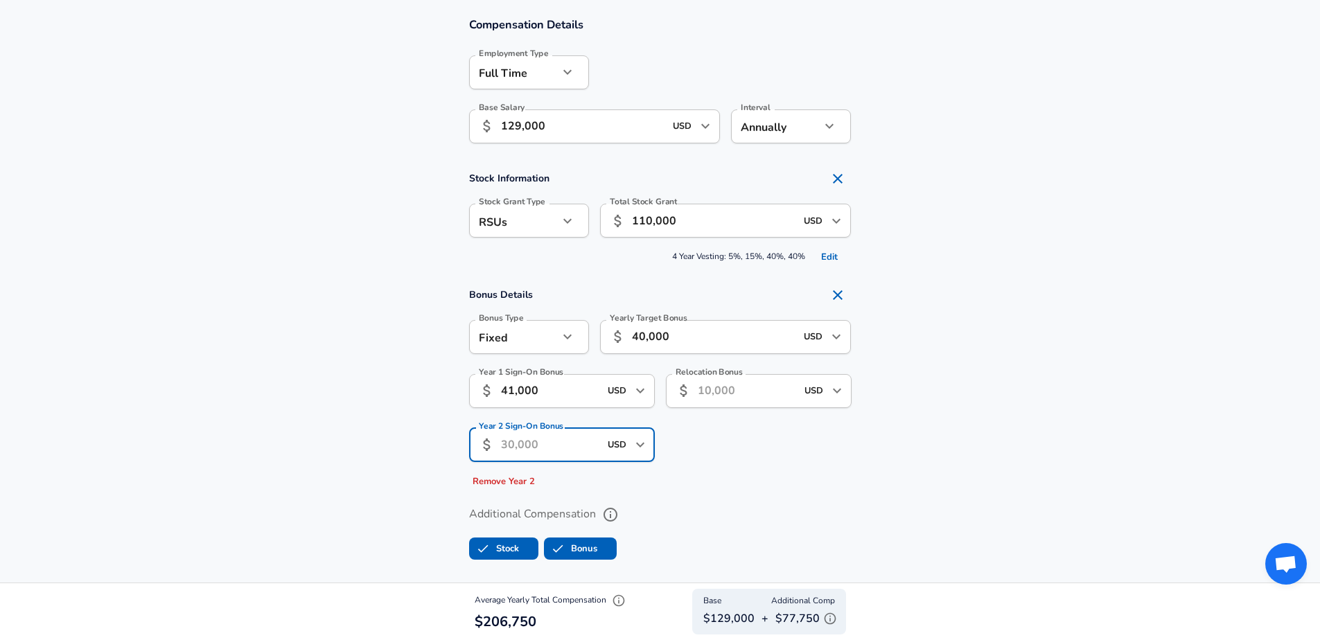
click at [559, 438] on input "Year 2 Sign-On Bonus" at bounding box center [550, 445] width 98 height 34
click at [553, 442] on input "Year 2 Sign-On Bonus" at bounding box center [550, 445] width 98 height 34
type input "30,000"
click at [755, 449] on div "Relocation Bonus ​ USD ​ Relocation Bonus" at bounding box center [753, 428] width 197 height 130
click at [760, 403] on input "Relocation Bonus" at bounding box center [747, 391] width 98 height 34
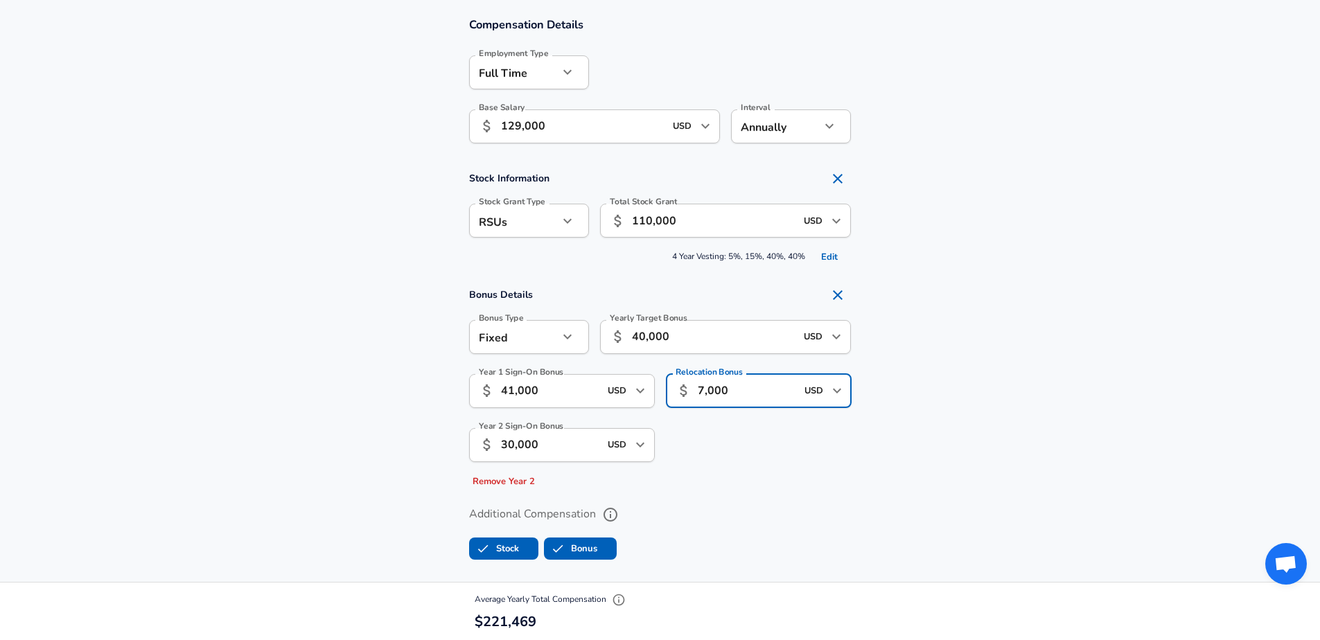
type input "7,000"
click at [822, 450] on div "Relocation Bonus ​ 7,000 USD ​ Relocation Bonus" at bounding box center [753, 428] width 197 height 130
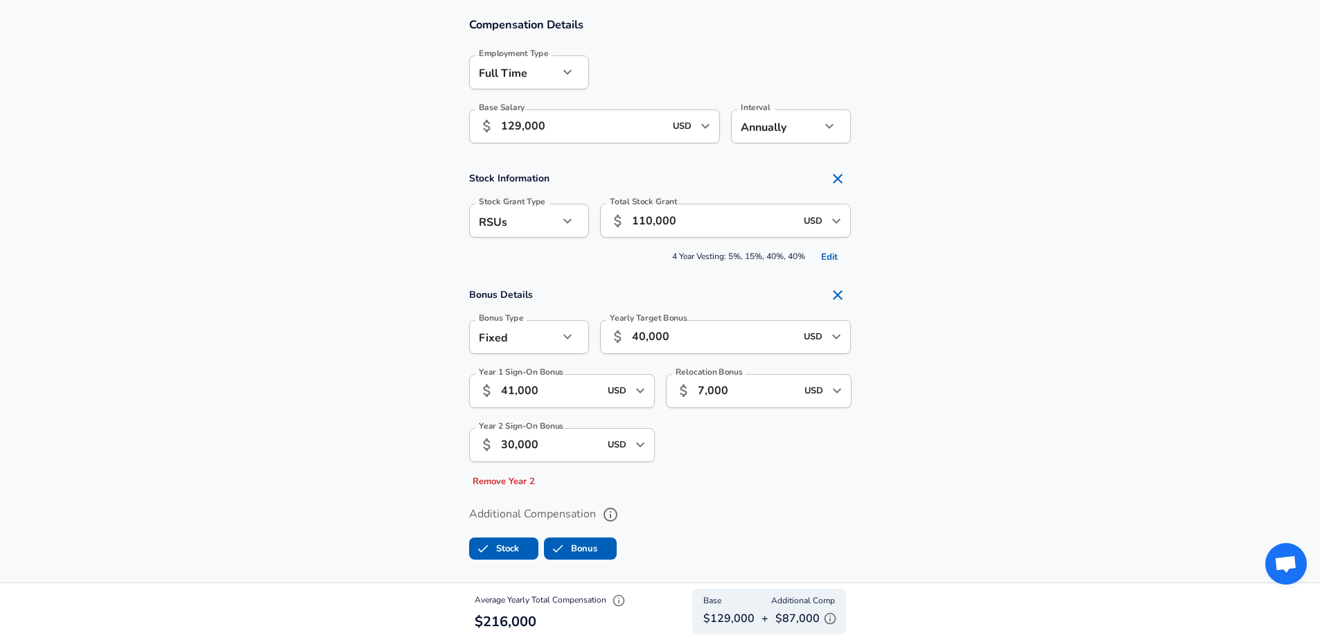
click at [563, 353] on div "Fixed fixed Bonus Type" at bounding box center [529, 337] width 120 height 34
click at [563, 347] on div "Fixed fixed Bonus Type" at bounding box center [529, 337] width 120 height 34
click at [563, 337] on icon "button" at bounding box center [567, 336] width 17 height 17
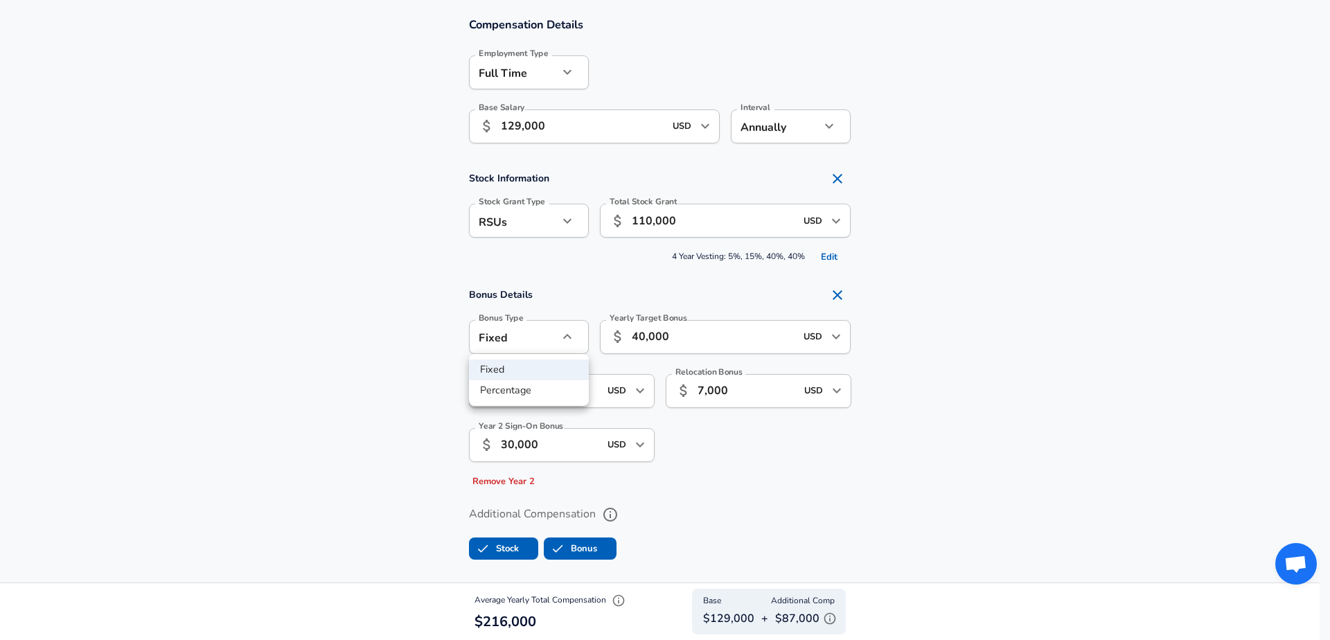
click at [816, 328] on div at bounding box center [665, 320] width 1330 height 640
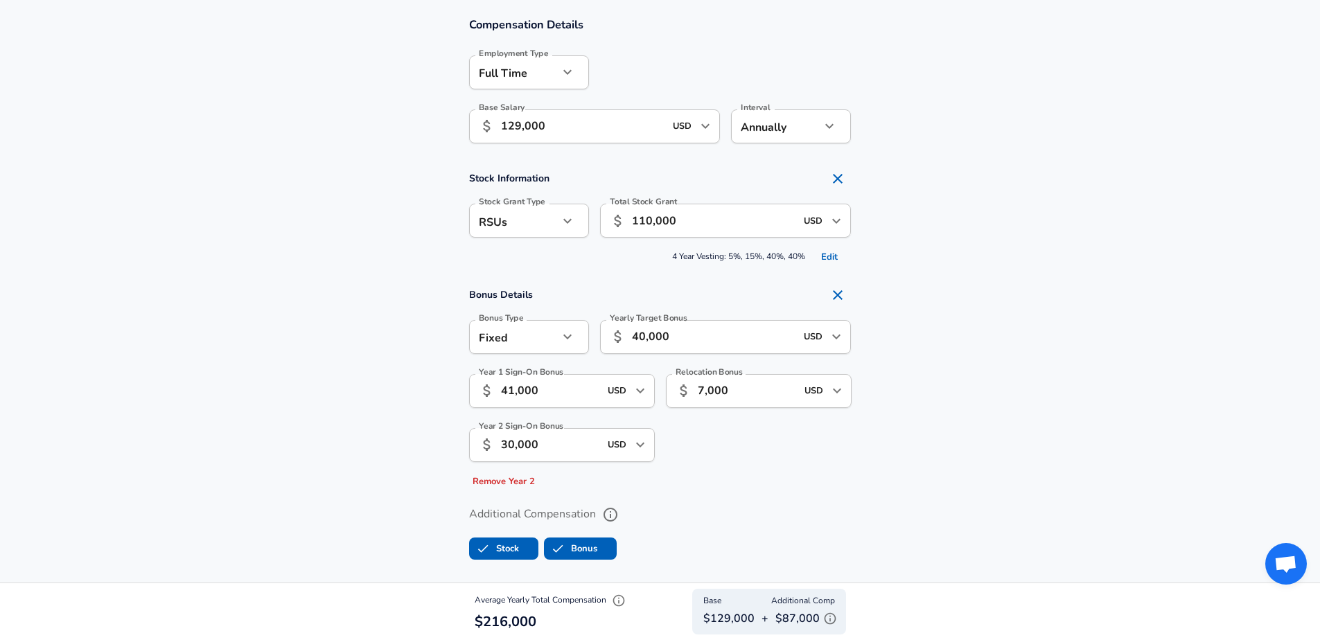
click at [733, 334] on input "40,000" at bounding box center [714, 337] width 164 height 34
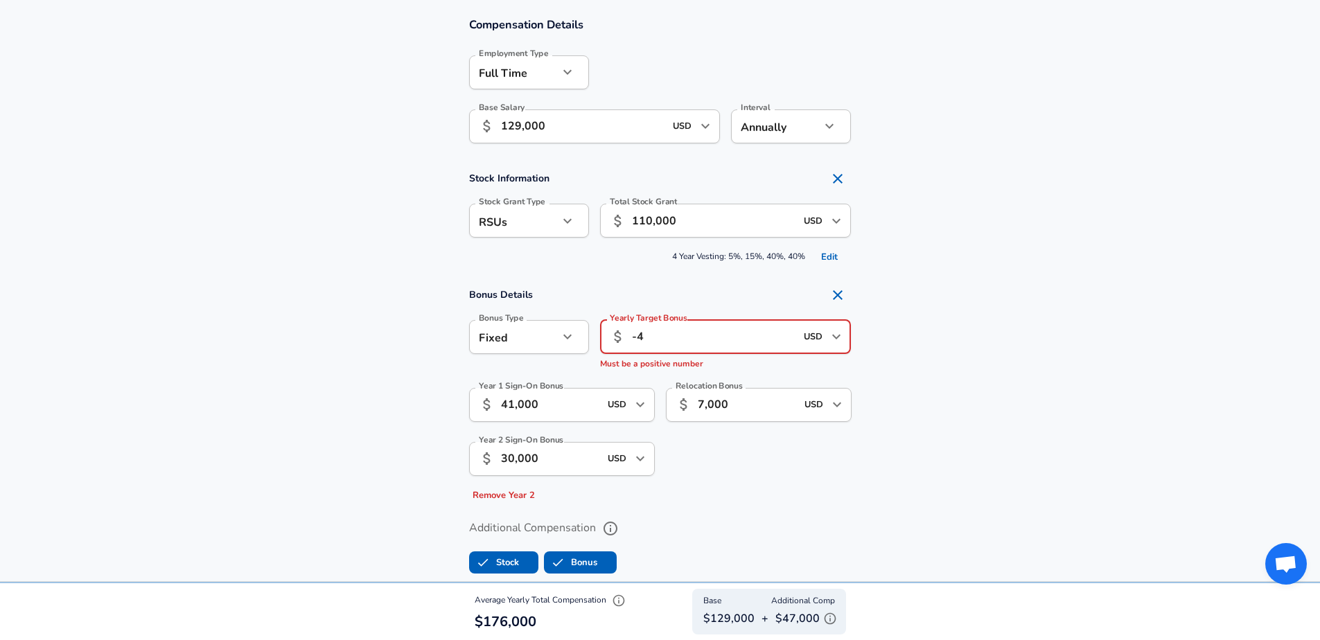
type input "-"
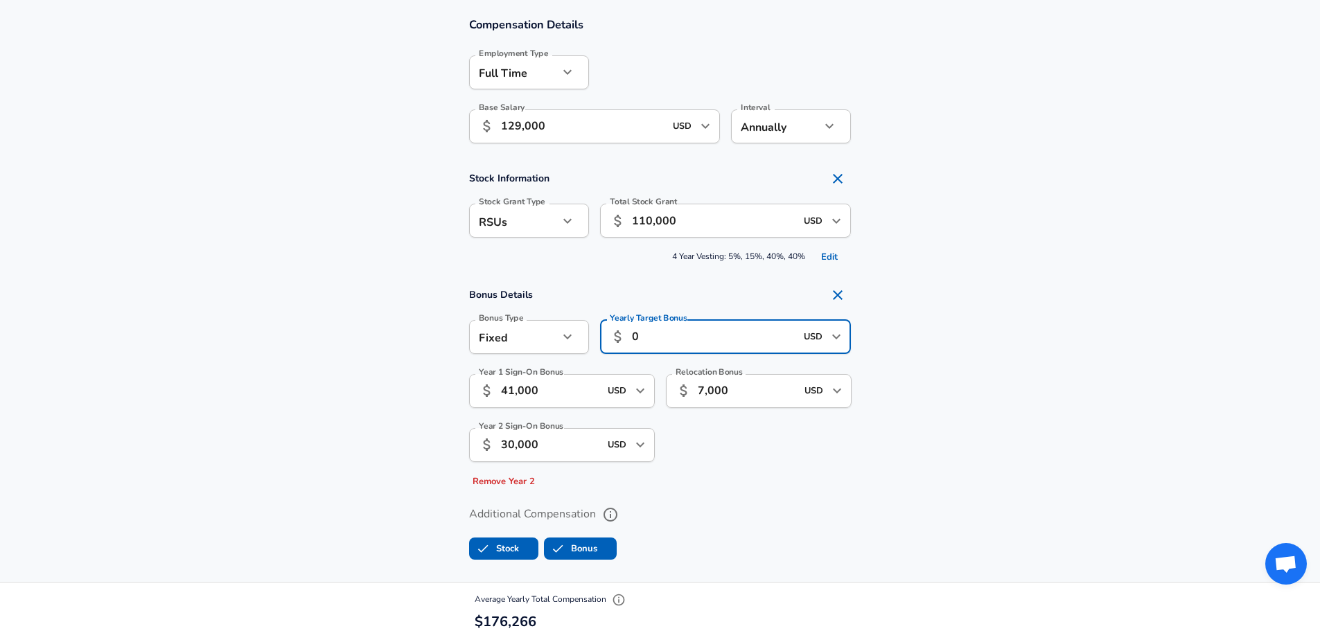
click at [825, 409] on div "USD ​" at bounding box center [823, 391] width 55 height 52
type input "0"
click at [755, 436] on div "Relocation Bonus ​ 7,000 USD ​ Relocation Bonus" at bounding box center [753, 428] width 197 height 130
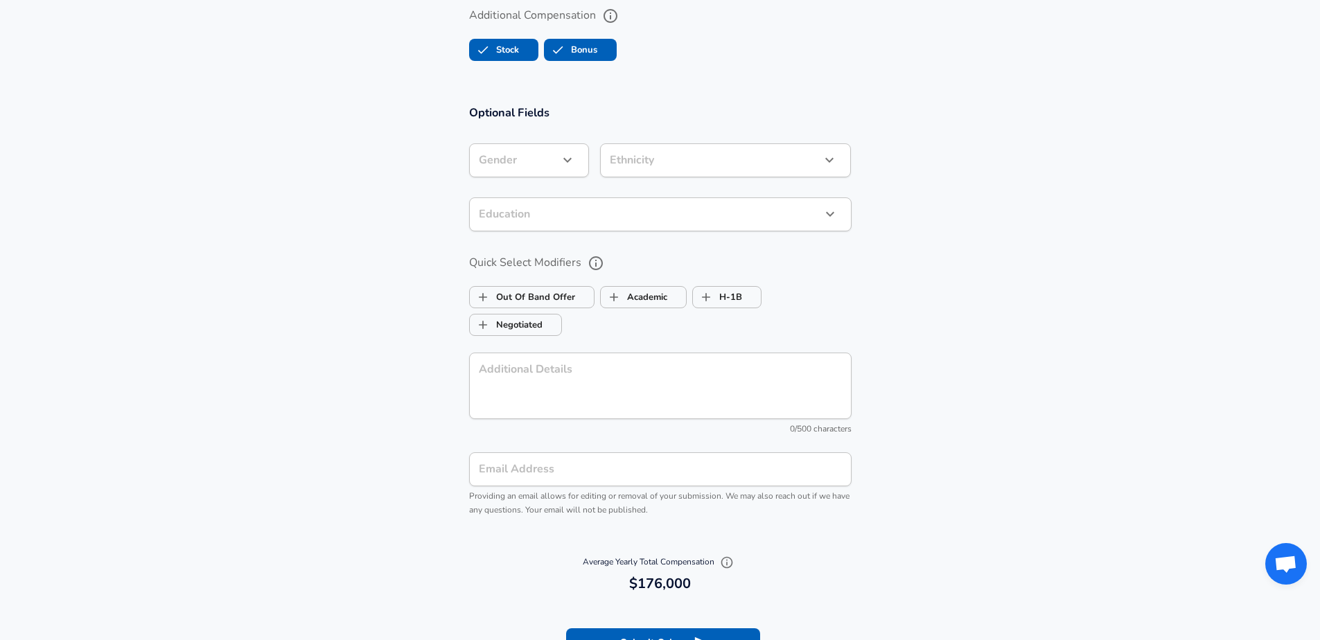
scroll to position [1470, 0]
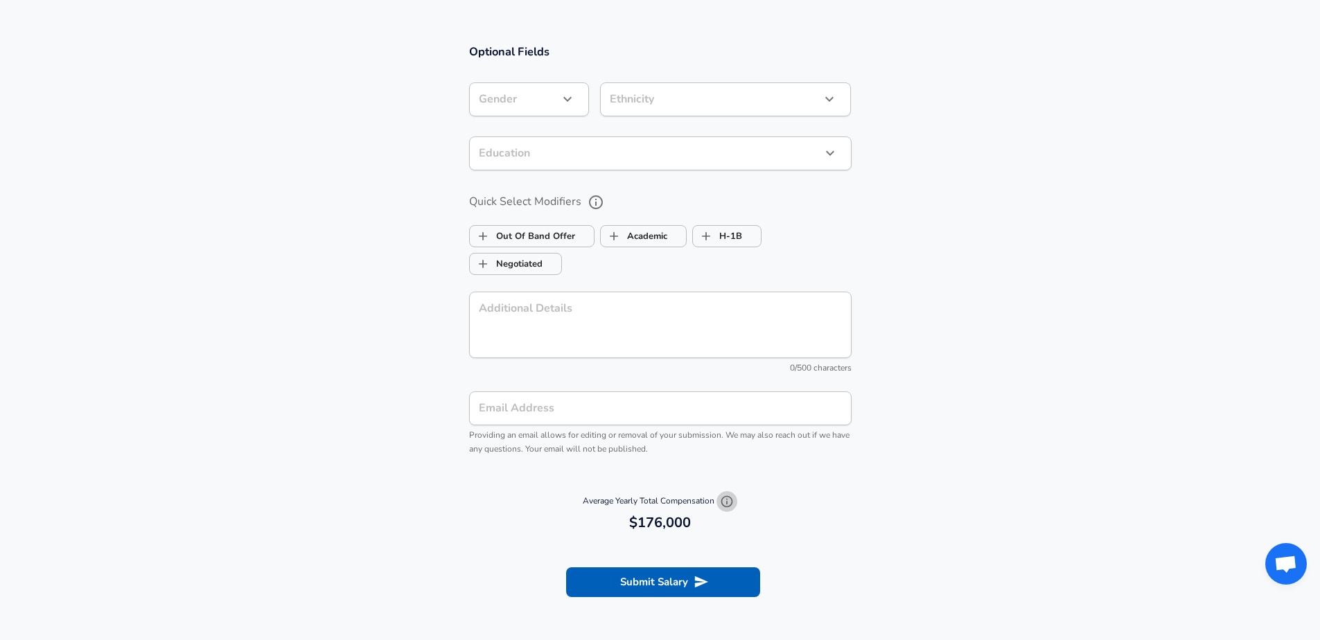
click at [731, 499] on icon "button" at bounding box center [727, 502] width 14 height 14
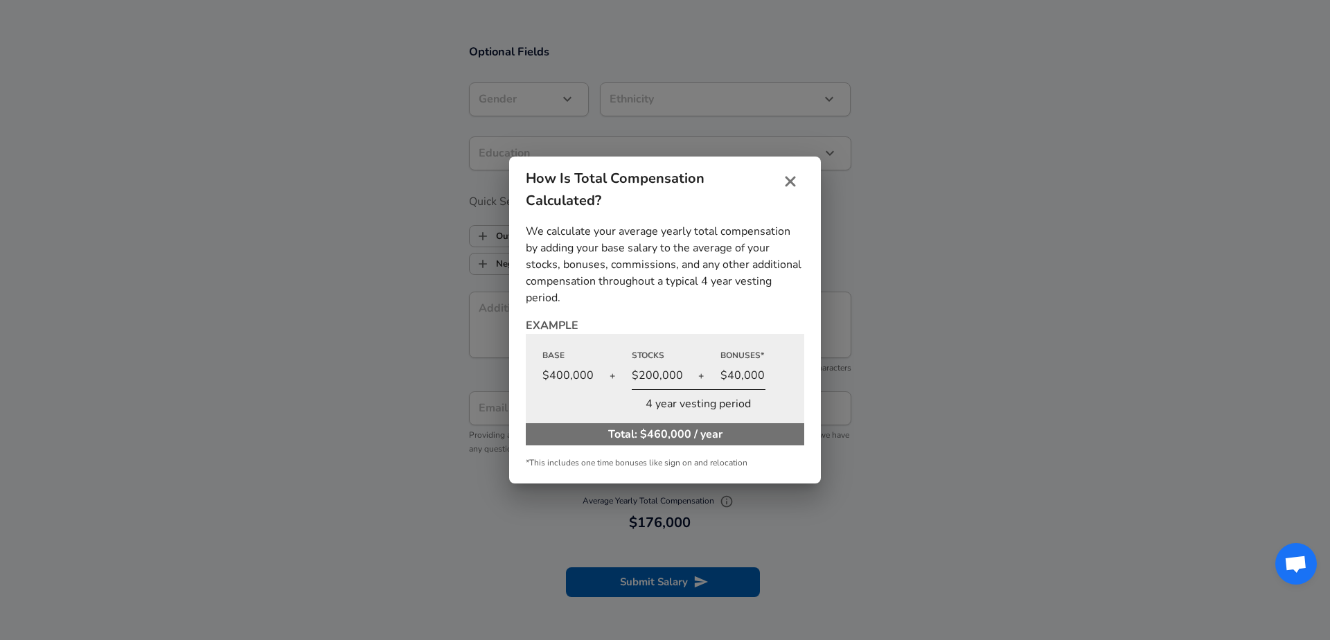
click at [798, 186] on icon "close" at bounding box center [790, 181] width 17 height 17
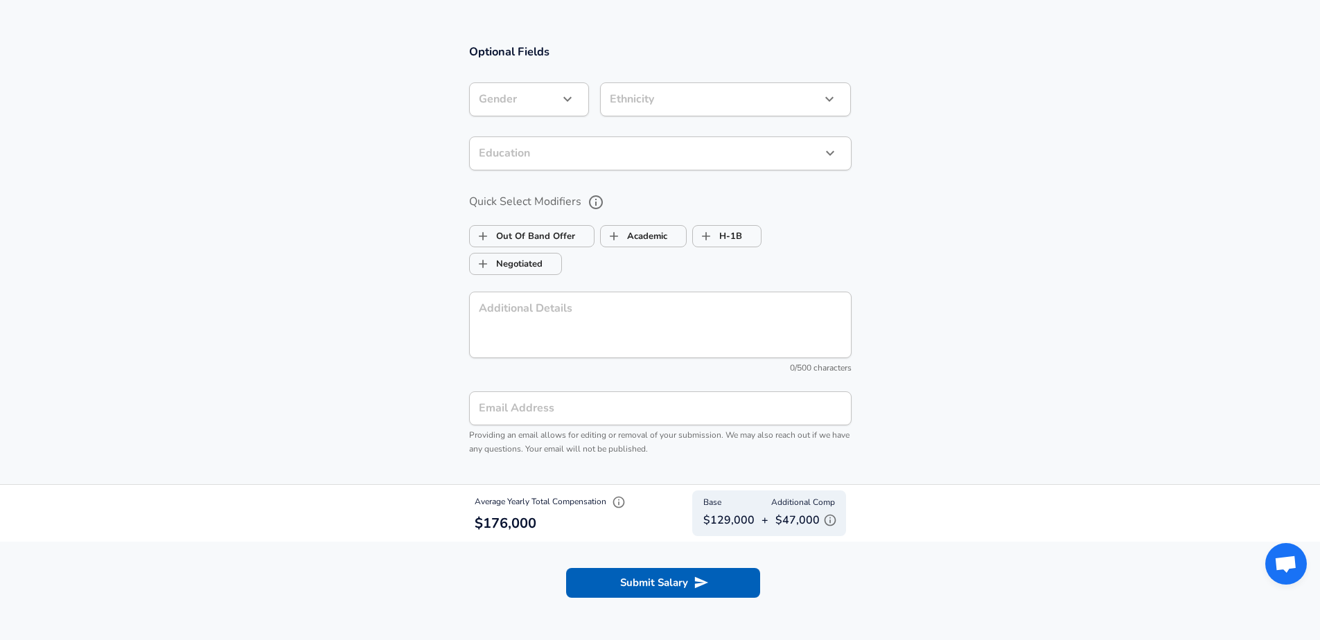
scroll to position [771, 0]
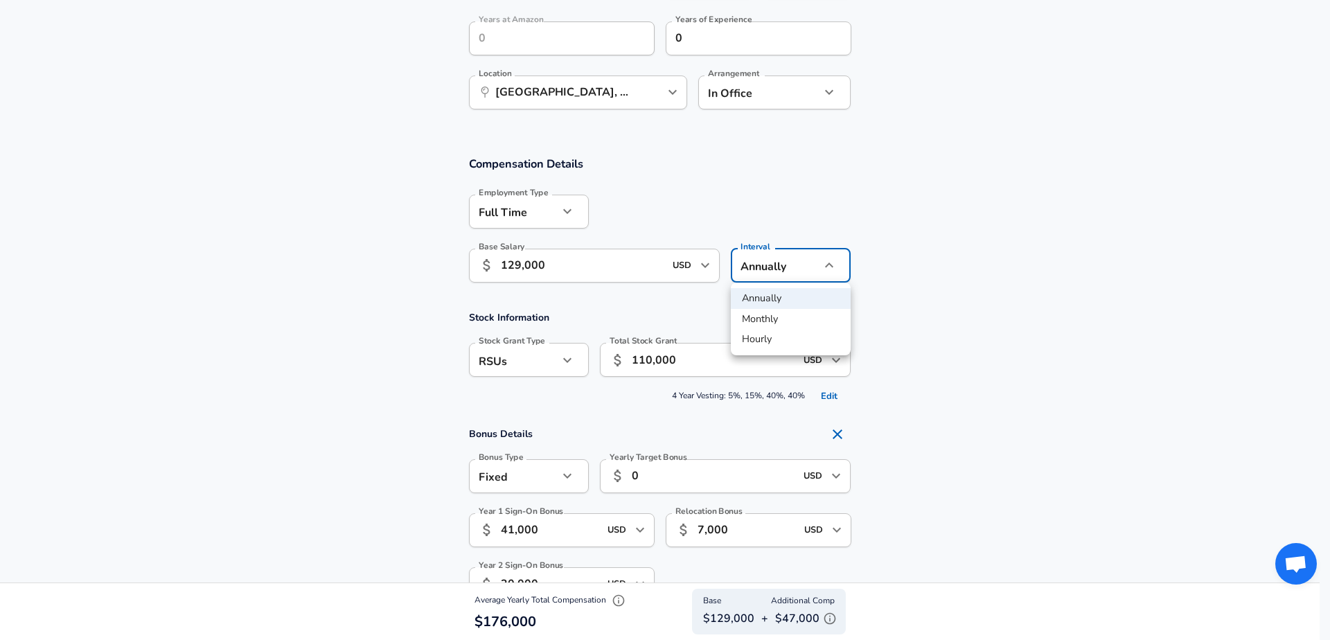
click at [763, 277] on div at bounding box center [665, 320] width 1330 height 640
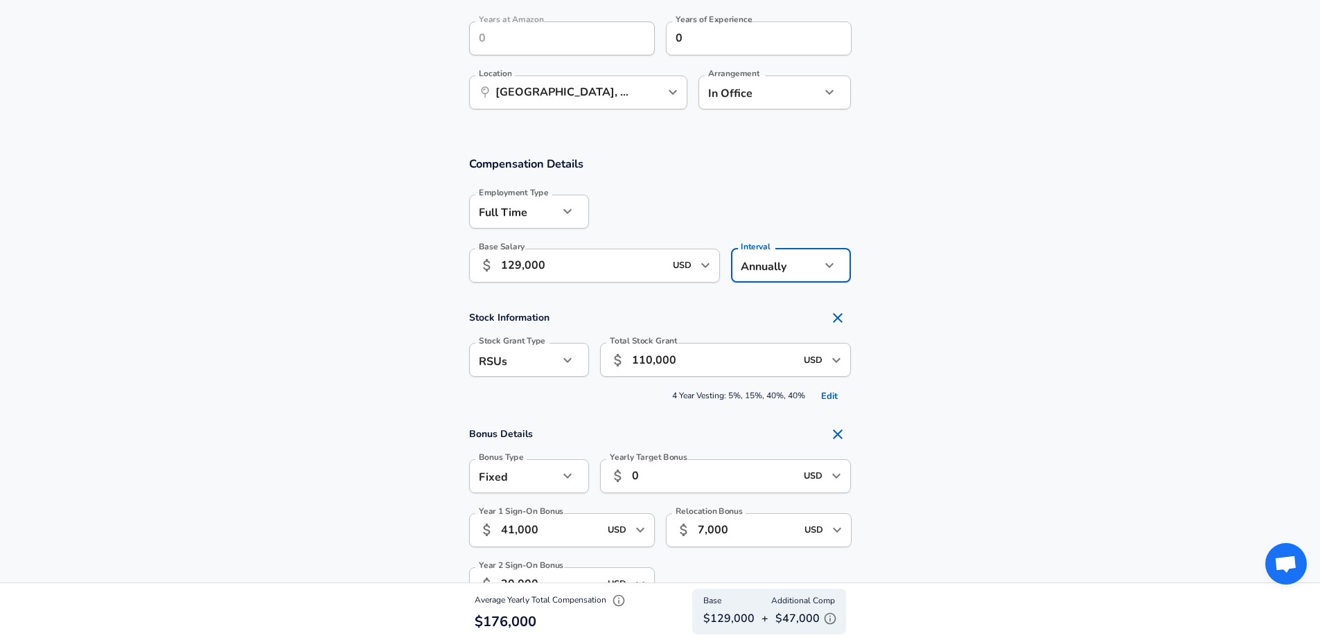
click at [761, 393] on span "4 Year Vesting: 5%, 15%, 40%, 40% Edit" at bounding box center [660, 396] width 382 height 21
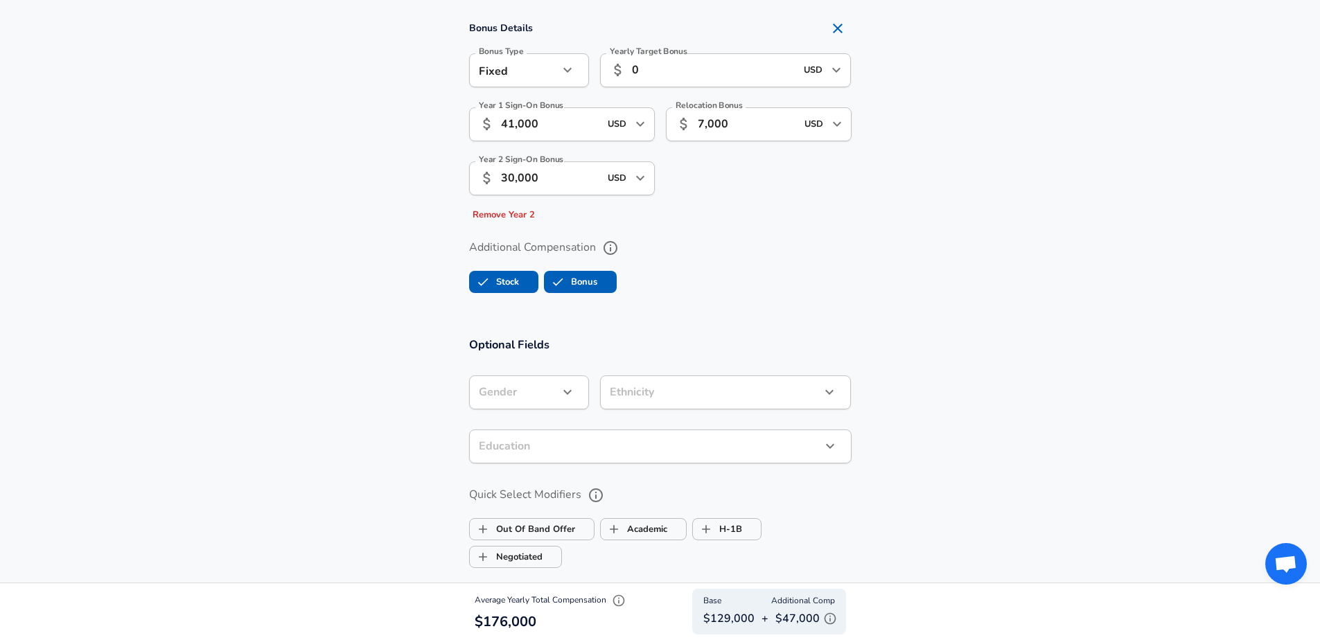
scroll to position [1216, 0]
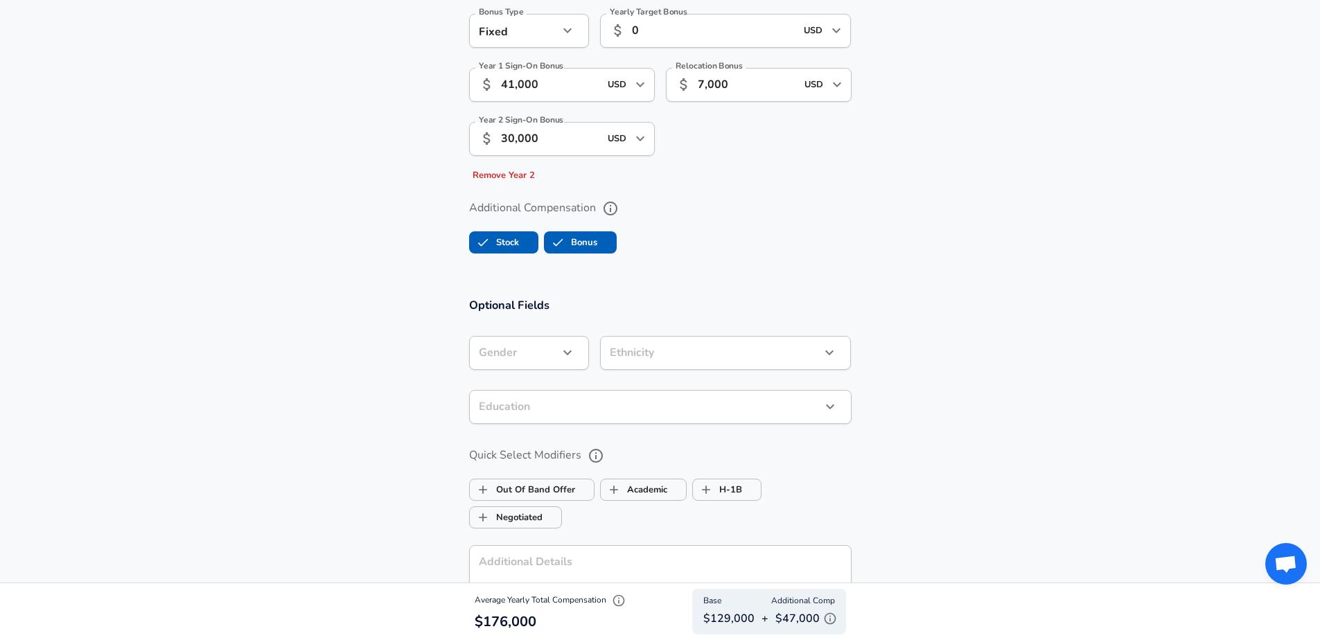
click at [624, 598] on icon "button" at bounding box center [619, 601] width 14 height 14
click at [912, 86] on section "Bonus Details Bonus Type Fixed fixed Bonus Type Yearly Target Bonus ​ 0 USD ​ Y…" at bounding box center [660, 80] width 1320 height 211
